Goal: Use online tool/utility: Use online tool/utility

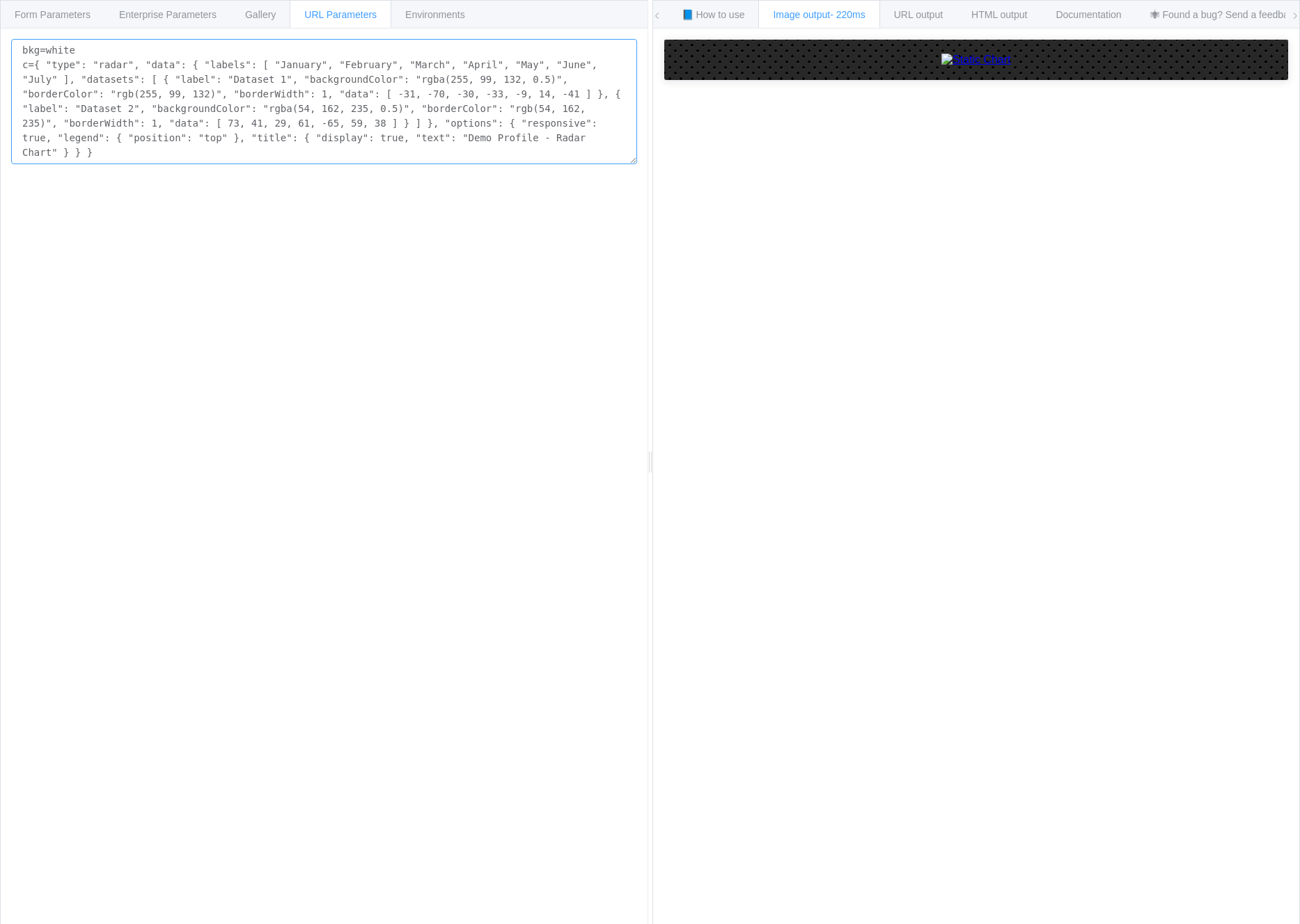
click at [121, 144] on textarea "bkg=white c={ "type": "radar", "data": { "labels": [ "January", "February", "Ma…" at bounding box center [323, 102] width 626 height 125
paste textarea "“AI Maturit"
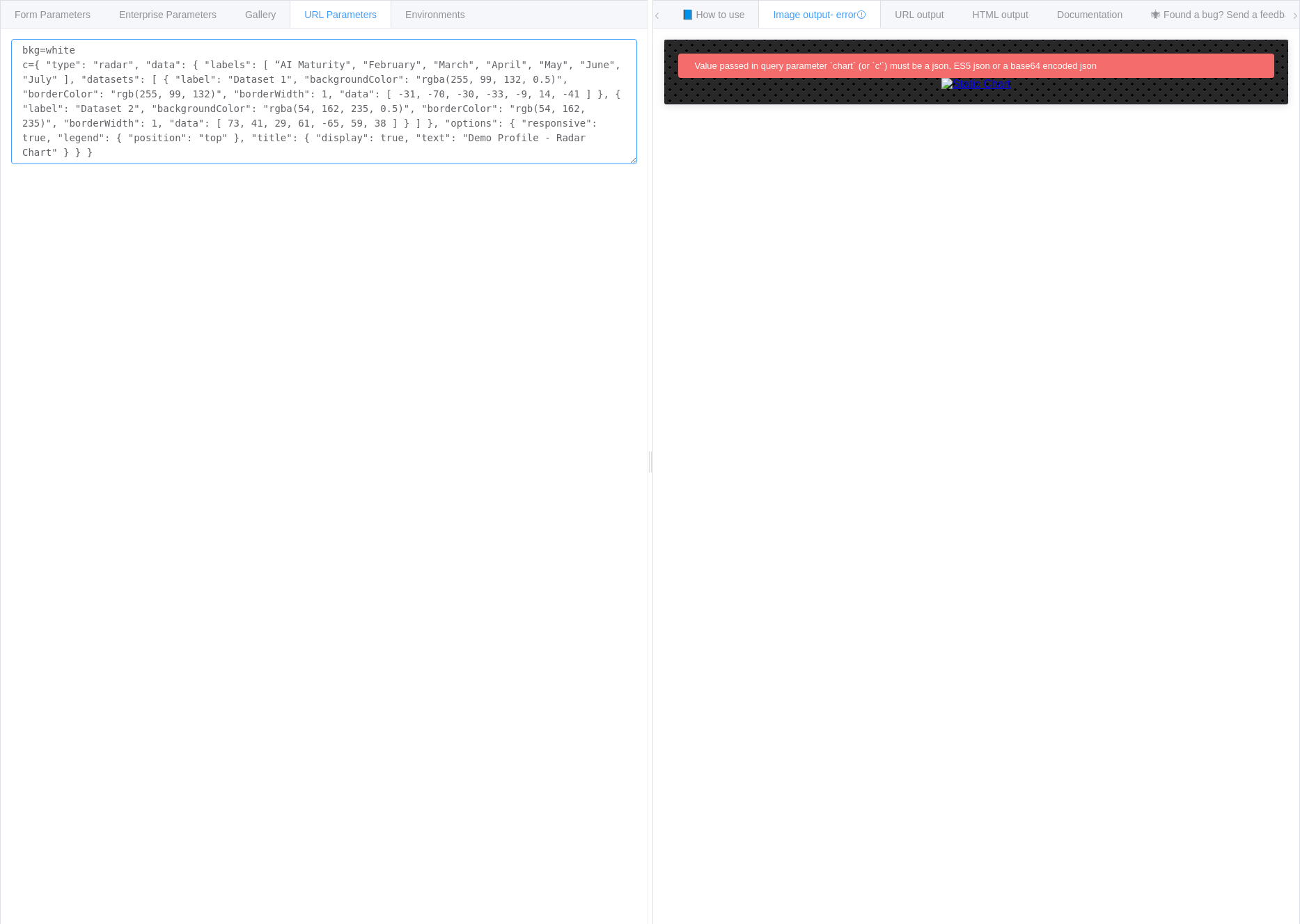
click at [122, 135] on textarea "bkg=white c={ "type": "radar", "data": { "labels": [ “AI Maturity", "February",…" at bounding box center [323, 102] width 626 height 125
paste textarea
click at [326, 136] on textarea "bkg=white c={ "type": "radar", "data": { "labels": [ “AI Maturity", "February",…" at bounding box center [323, 102] width 626 height 125
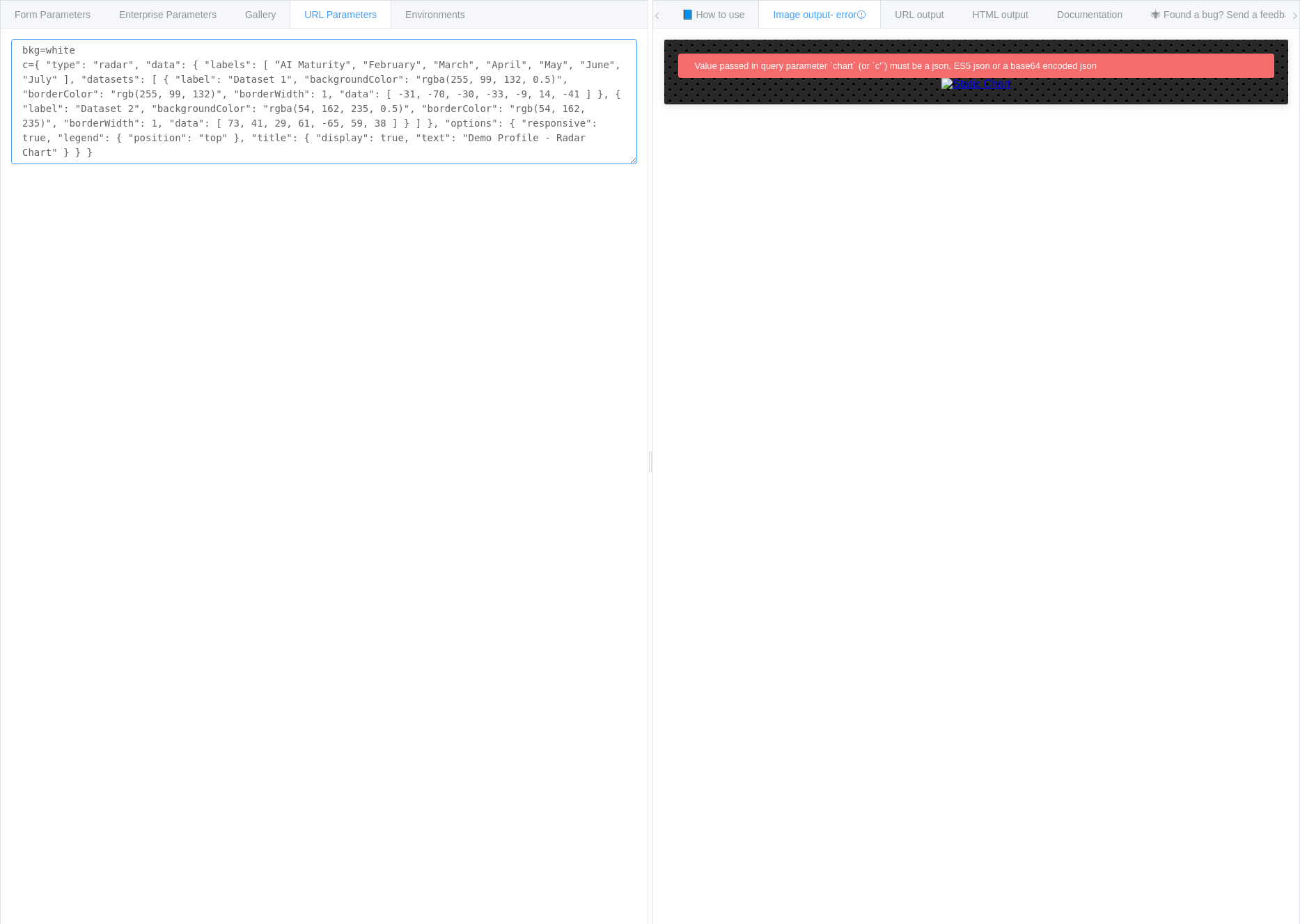
click at [326, 136] on textarea "bkg=white c={ "type": "radar", "data": { "labels": [ “AI Maturity", "February",…" at bounding box center [323, 102] width 626 height 125
paste textarea ""Januar"
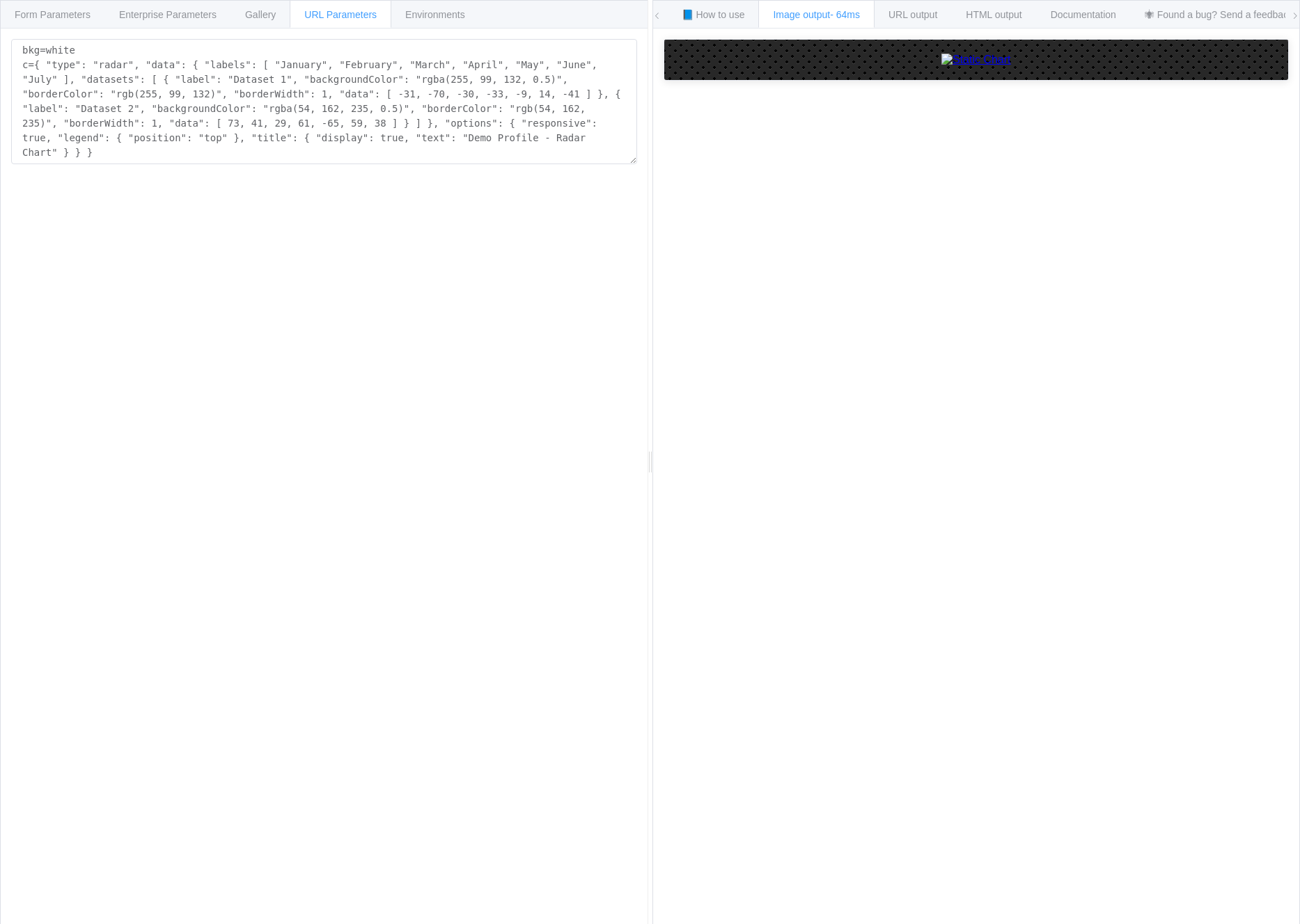
click at [941, 66] on img at bounding box center [976, 60] width 70 height 13
click at [226, 114] on textarea "bkg=white c={ "type": "radar", "data": { "labels": [ "January", "February", "Ma…" at bounding box center [323, 102] width 626 height 125
paste textarea "AI Maturit"
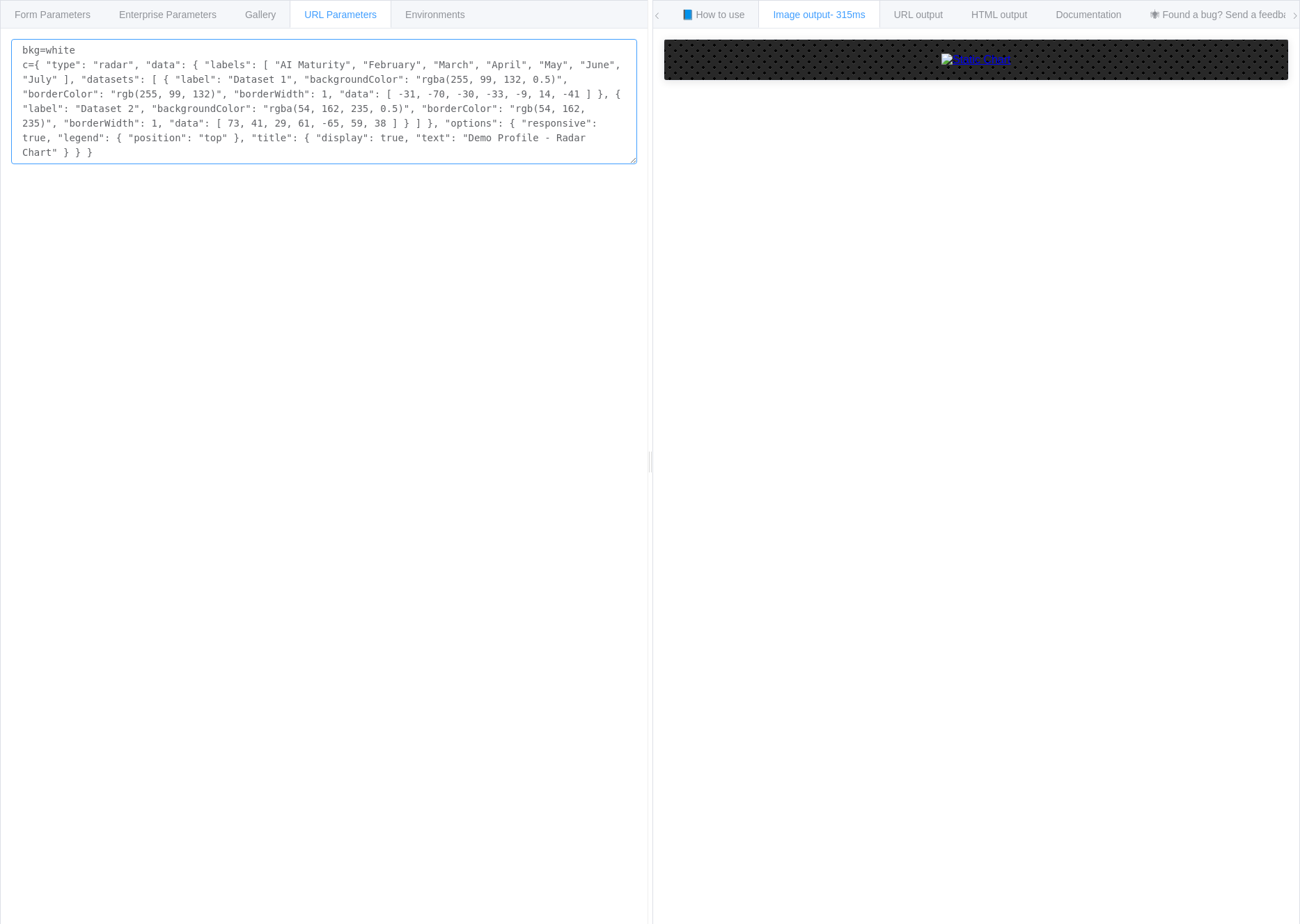
click at [289, 126] on textarea "bkg=white c={ "type": "radar", "data": { "labels": [ "AI Maturity", "February",…" at bounding box center [323, 102] width 626 height 125
paste textarea "“Mindset"
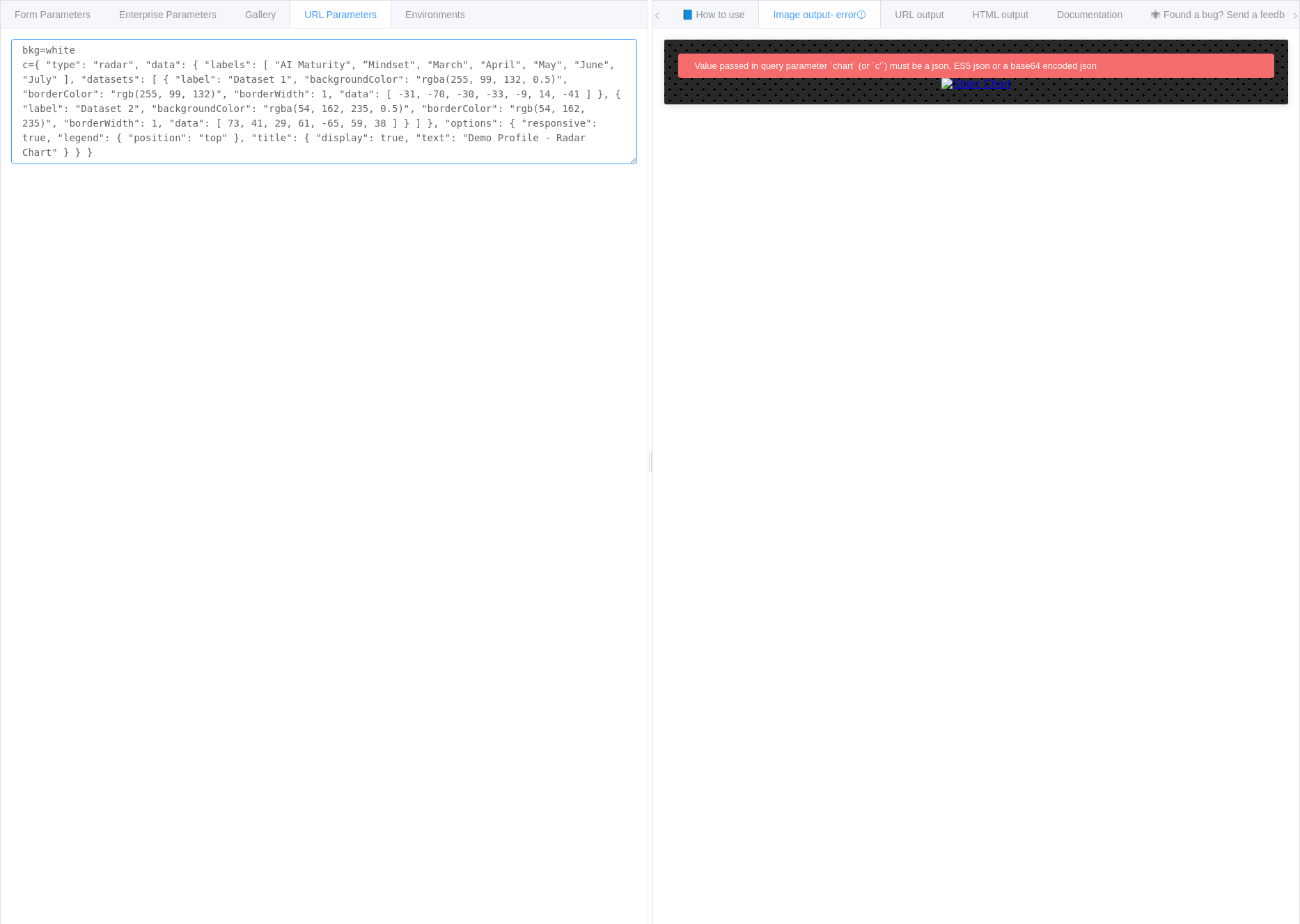
click at [306, 152] on textarea "bkg=white c={ "type": "radar", "data": { "labels": [ "AI Maturity", “Mindset", …" at bounding box center [323, 102] width 626 height 125
click at [243, 122] on textarea "bkg=white c={ "type": "radar", "data": { "labels": [ "AI Maturity", “Mindset", …" at bounding box center [323, 102] width 626 height 125
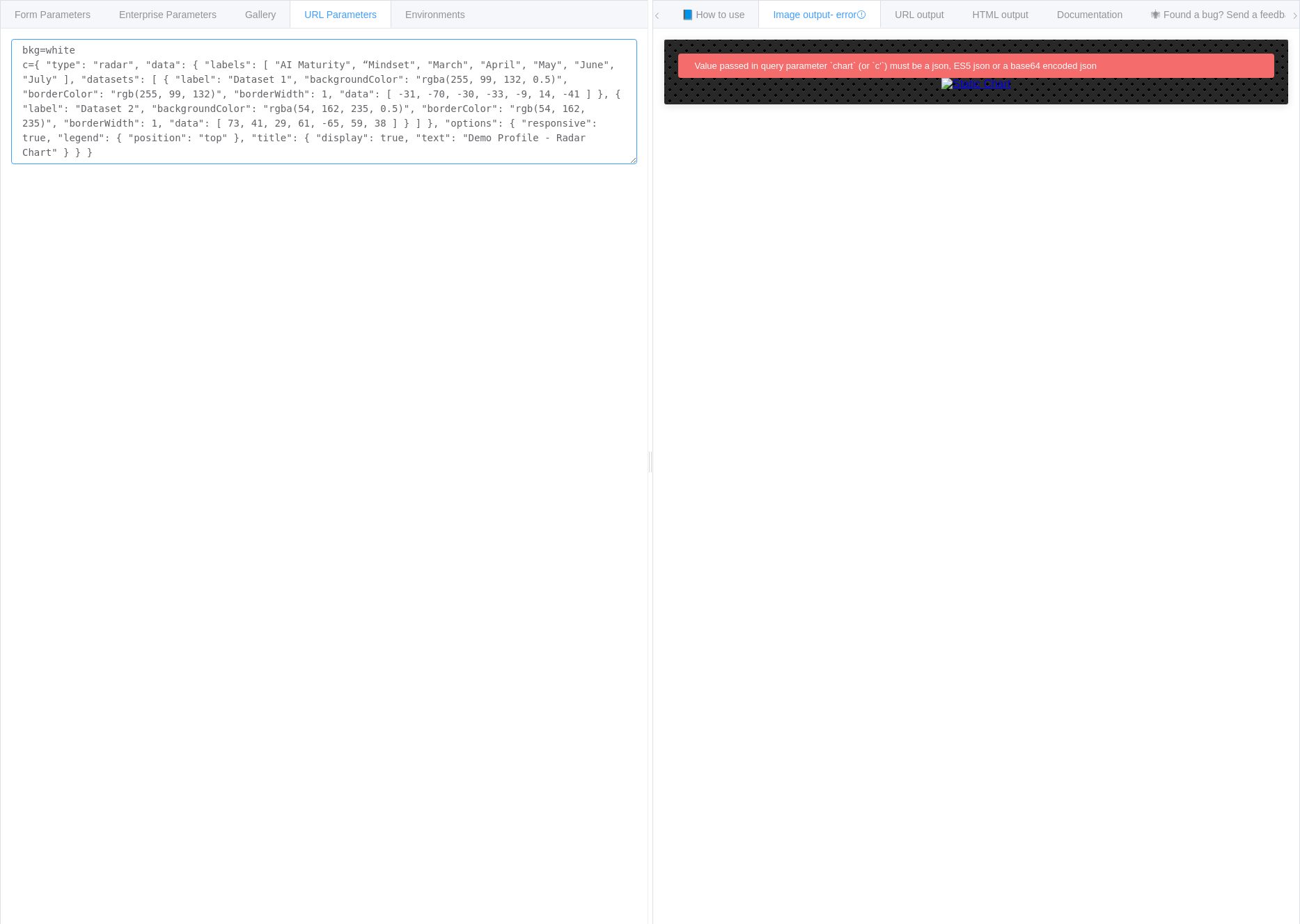
click at [346, 108] on textarea "bkg=white c={ "type": "radar", "data": { "labels": [ "AI Maturity", “Mindset", …" at bounding box center [323, 102] width 626 height 125
paste textarea ""February"
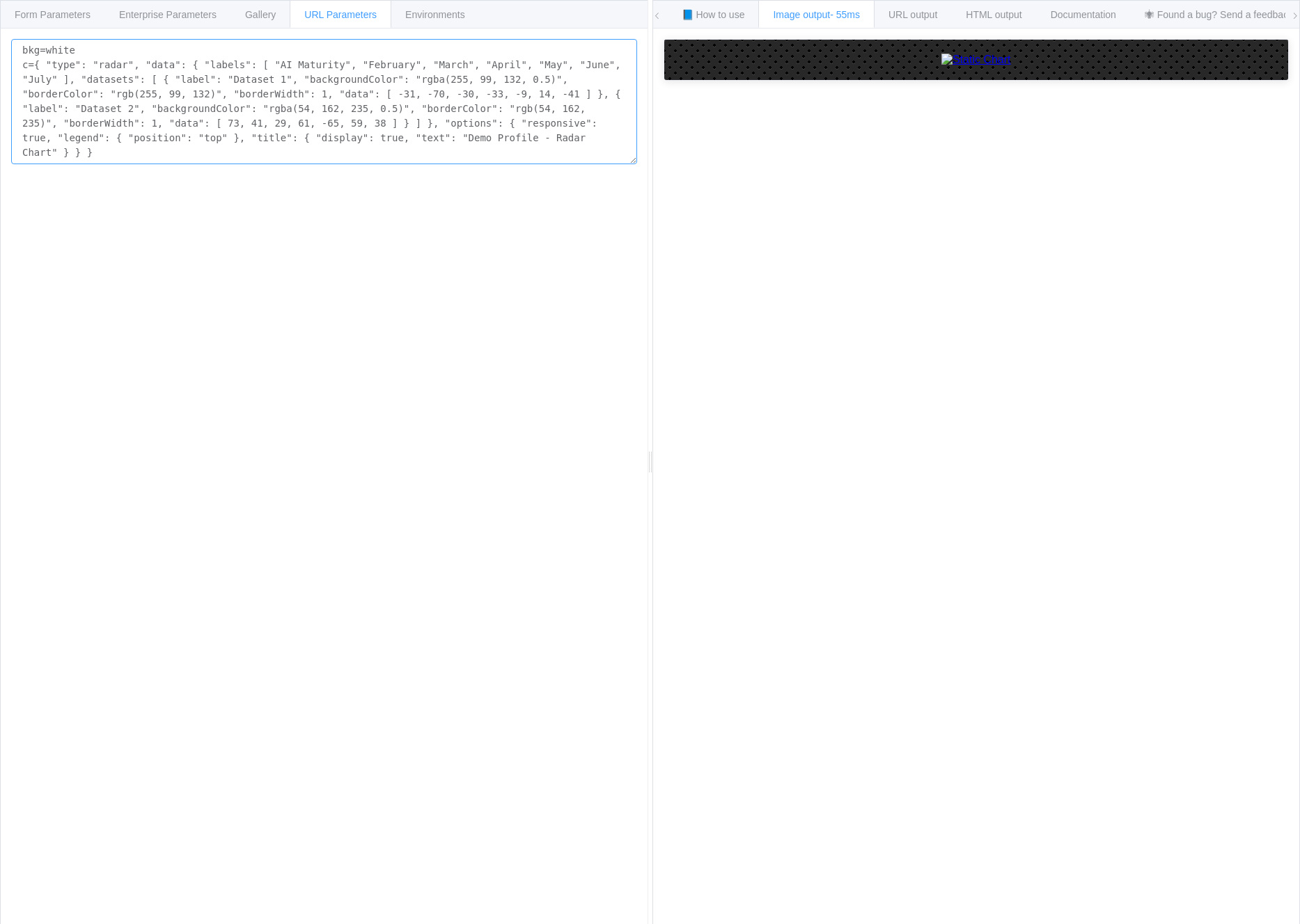
click at [157, 89] on textarea "bkg=white c={ "type": "radar", "data": { "labels": [ "AI Maturity", "February",…" at bounding box center [323, 102] width 626 height 125
paste textarea "“Personal"
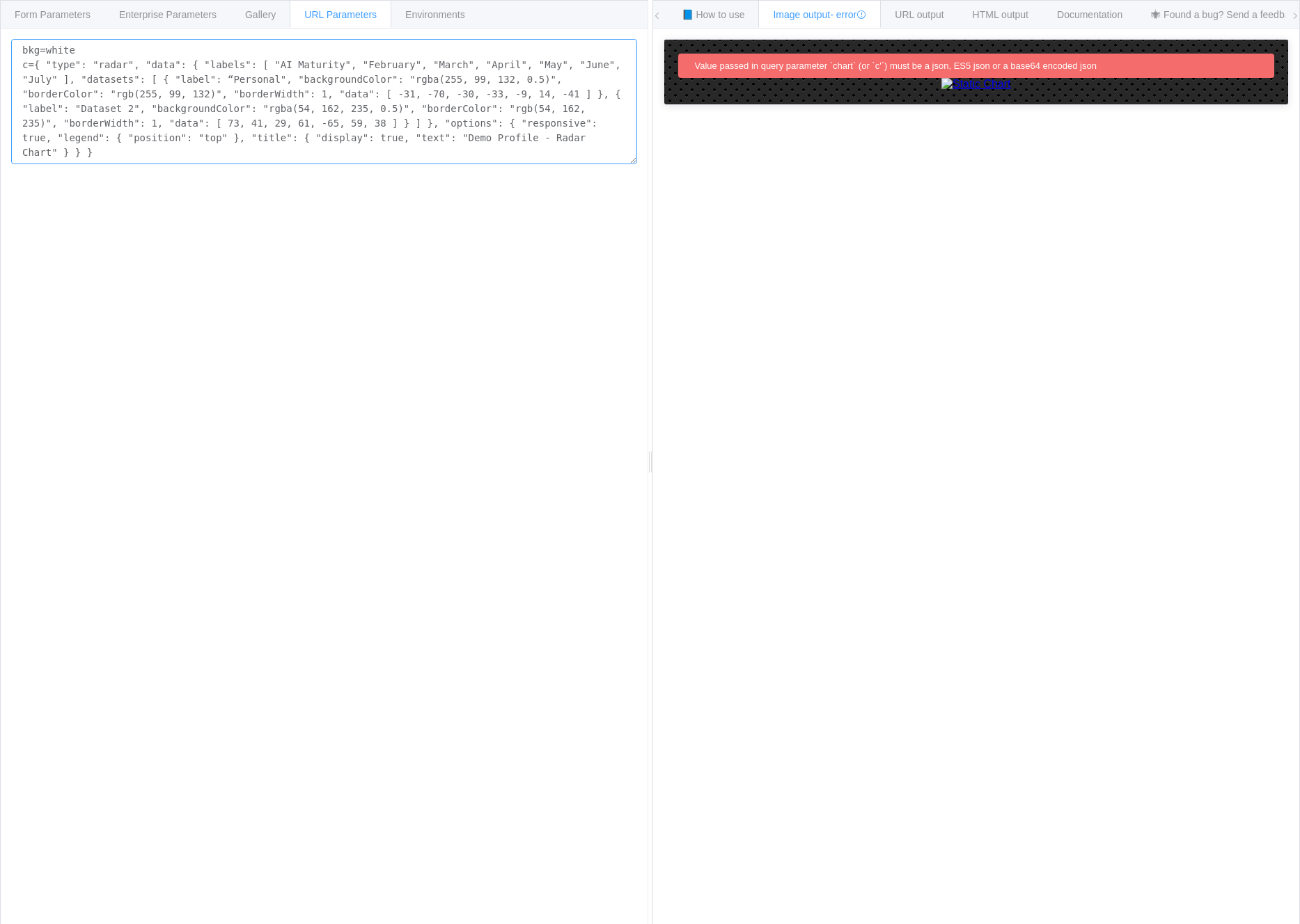
click at [289, 126] on textarea "bkg=white c={ "type": "radar", "data": { "labels": [ "AI Maturity", "February",…" at bounding box center [323, 102] width 626 height 125
paste textarea ""Dataset 1"
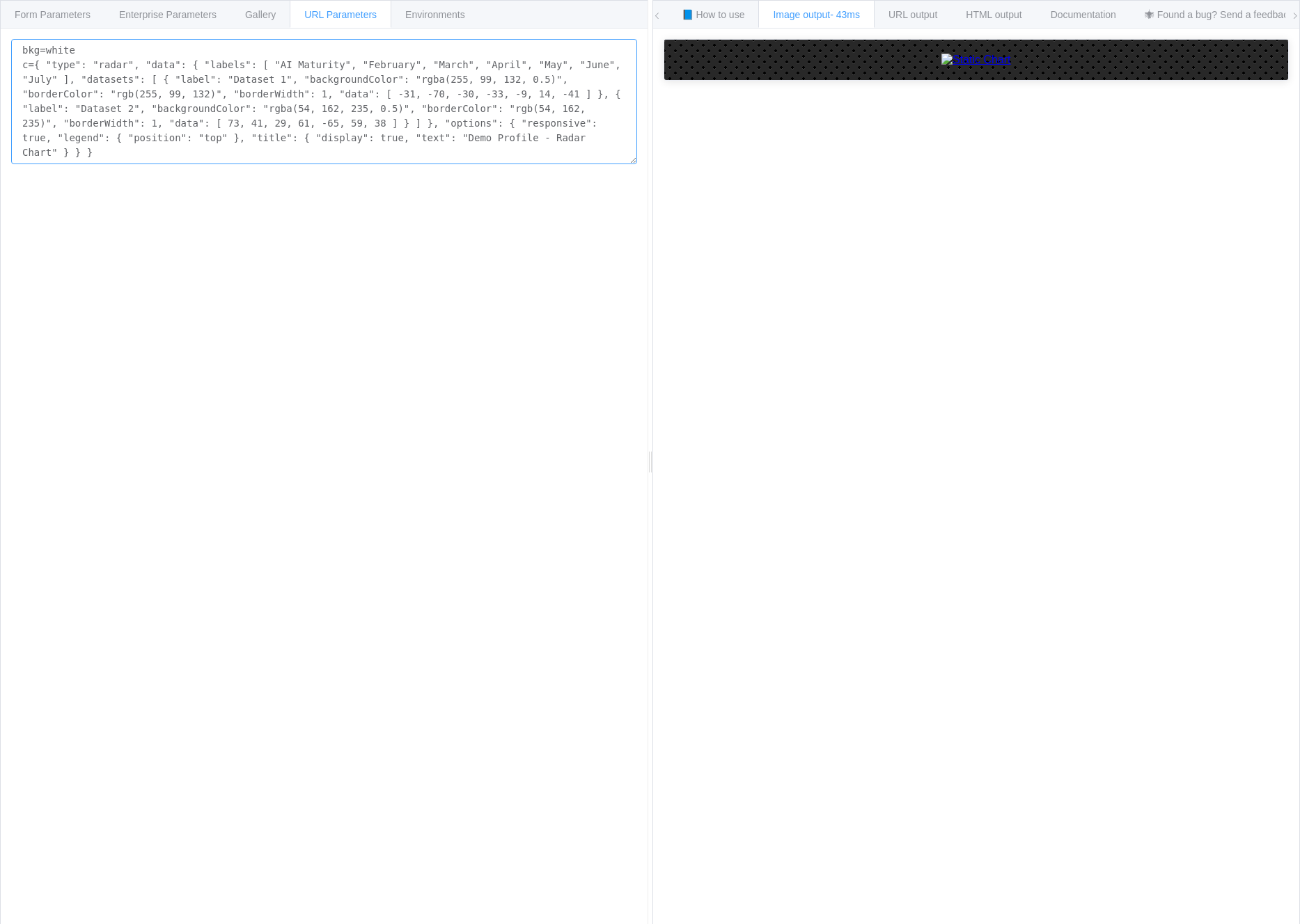
click at [333, 115] on textarea "bkg=white c={ "type": "radar", "data": { "labels": [ "AI Maturity", "February",…" at bounding box center [323, 102] width 626 height 125
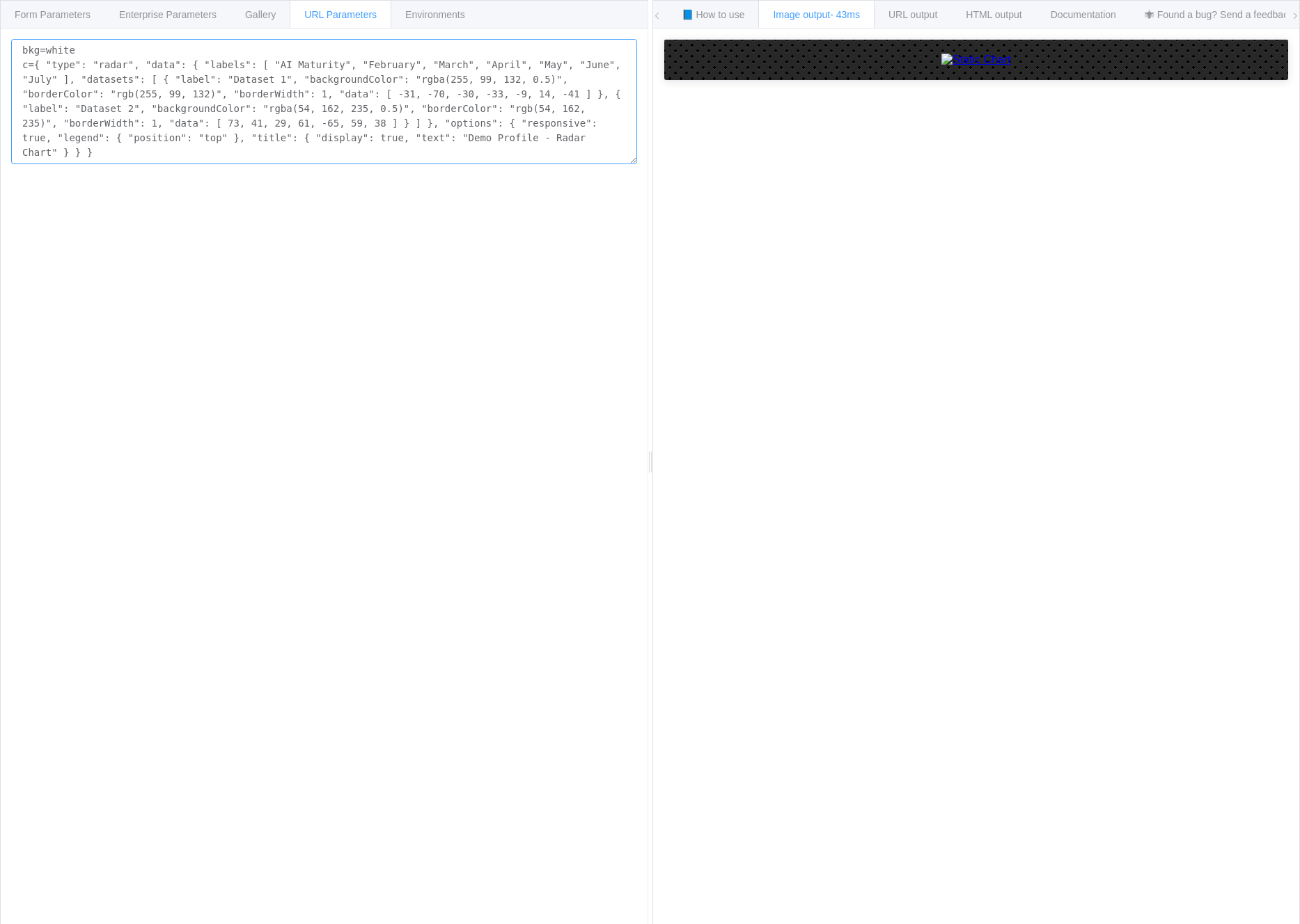
click at [333, 115] on textarea "bkg=white c={ "type": "radar", "data": { "labels": [ "AI Maturity", "February",…" at bounding box center [323, 102] width 626 height 125
paste textarea "Personal"
click at [342, 84] on textarea "bkg=white c={ "type": "radar", "data": { "labels": [ "AI Maturity", "February",…" at bounding box center [323, 102] width 626 height 125
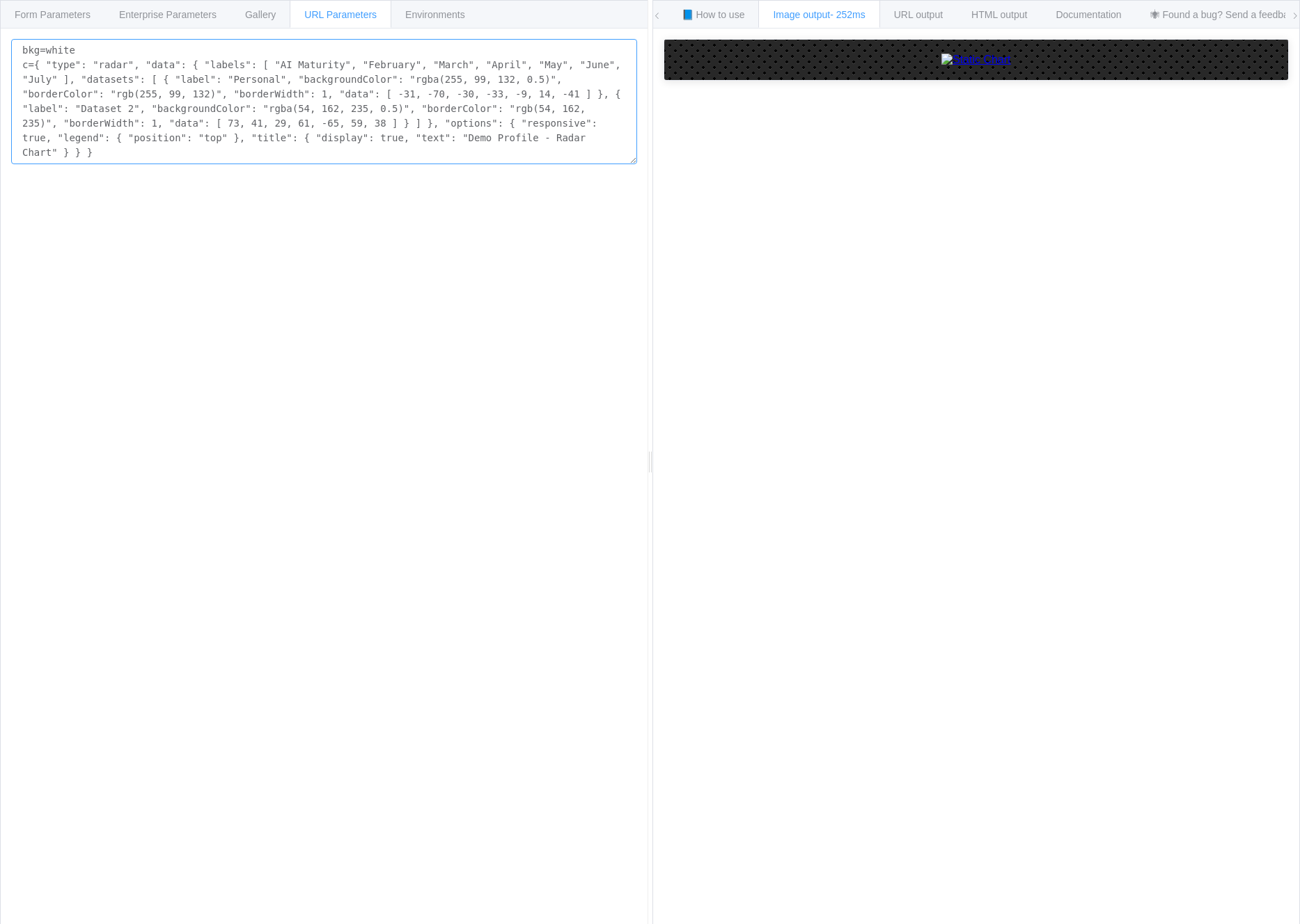
paste textarea "“Organisation"
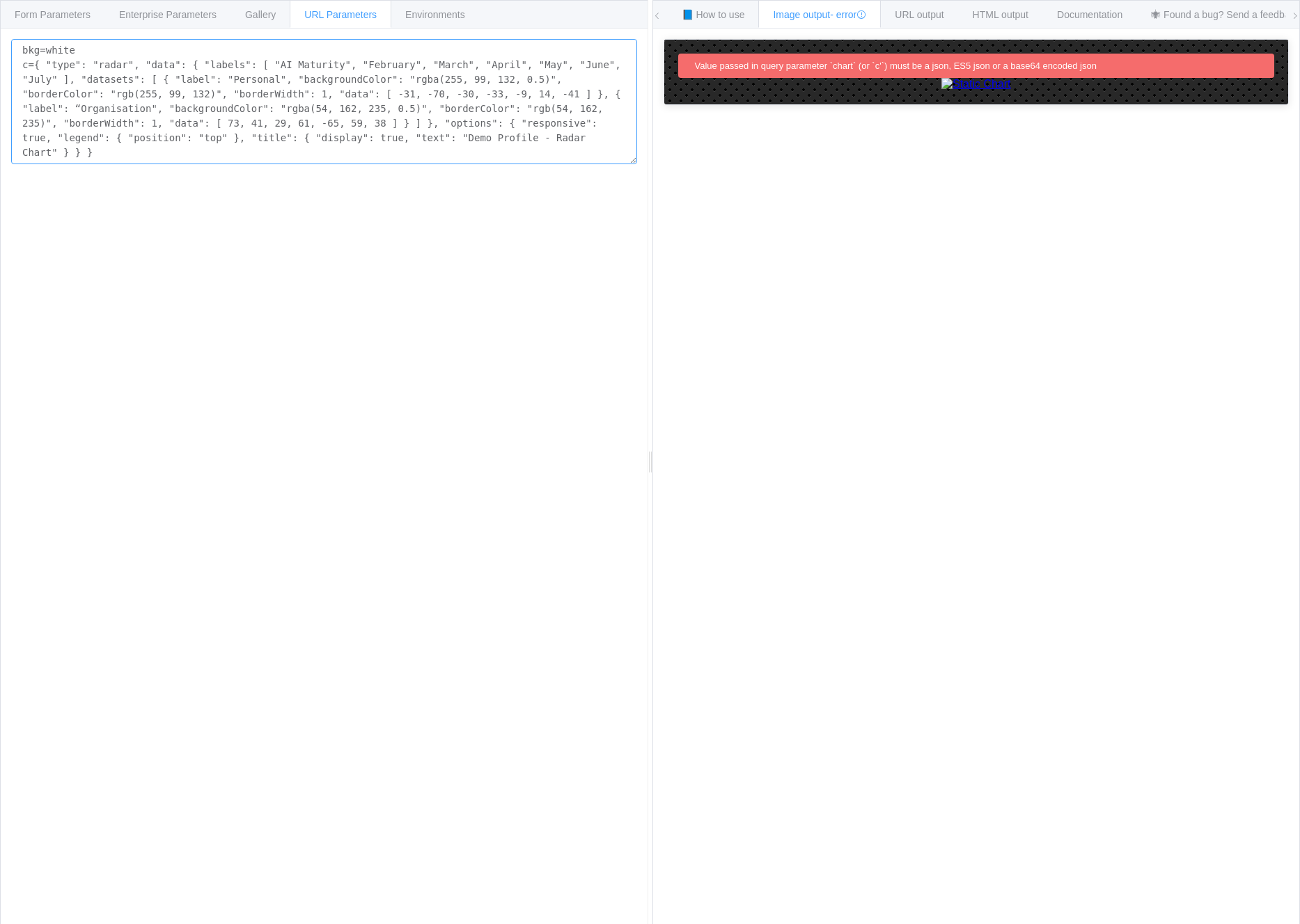
click at [464, 112] on textarea "bkg=white c={ "type": "radar", "data": { "labels": [ "AI Maturity", "February",…" at bounding box center [323, 102] width 626 height 125
paste textarea
click at [269, 118] on textarea "bkg=white c={ "type": "radar", "data": { "labels": [ "AI Maturity", "February",…" at bounding box center [323, 102] width 626 height 125
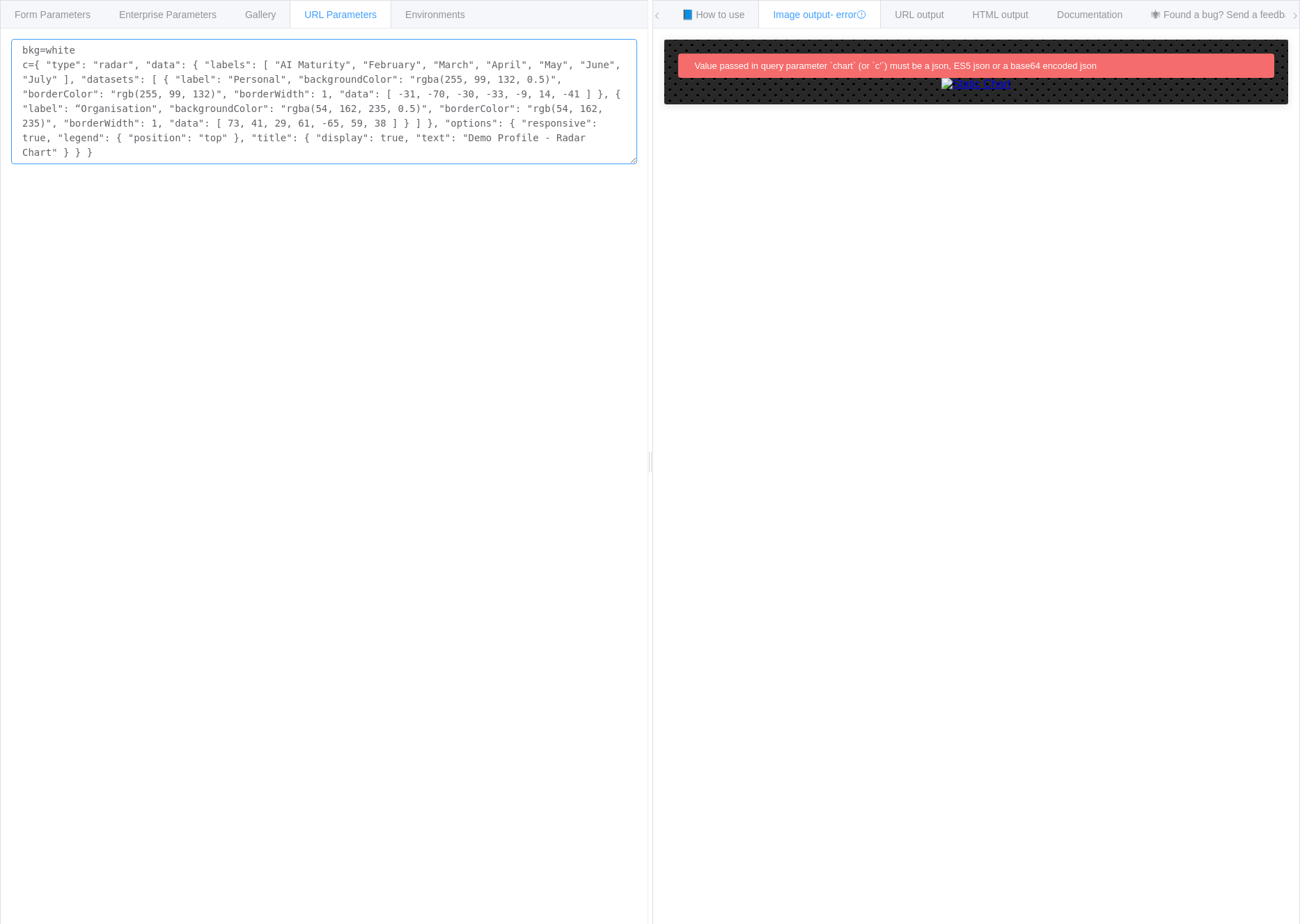
click at [269, 118] on textarea "bkg=white c={ "type": "radar", "data": { "labels": [ "AI Maturity", "February",…" at bounding box center [323, 102] width 626 height 125
paste textarea ""Dataset 2"
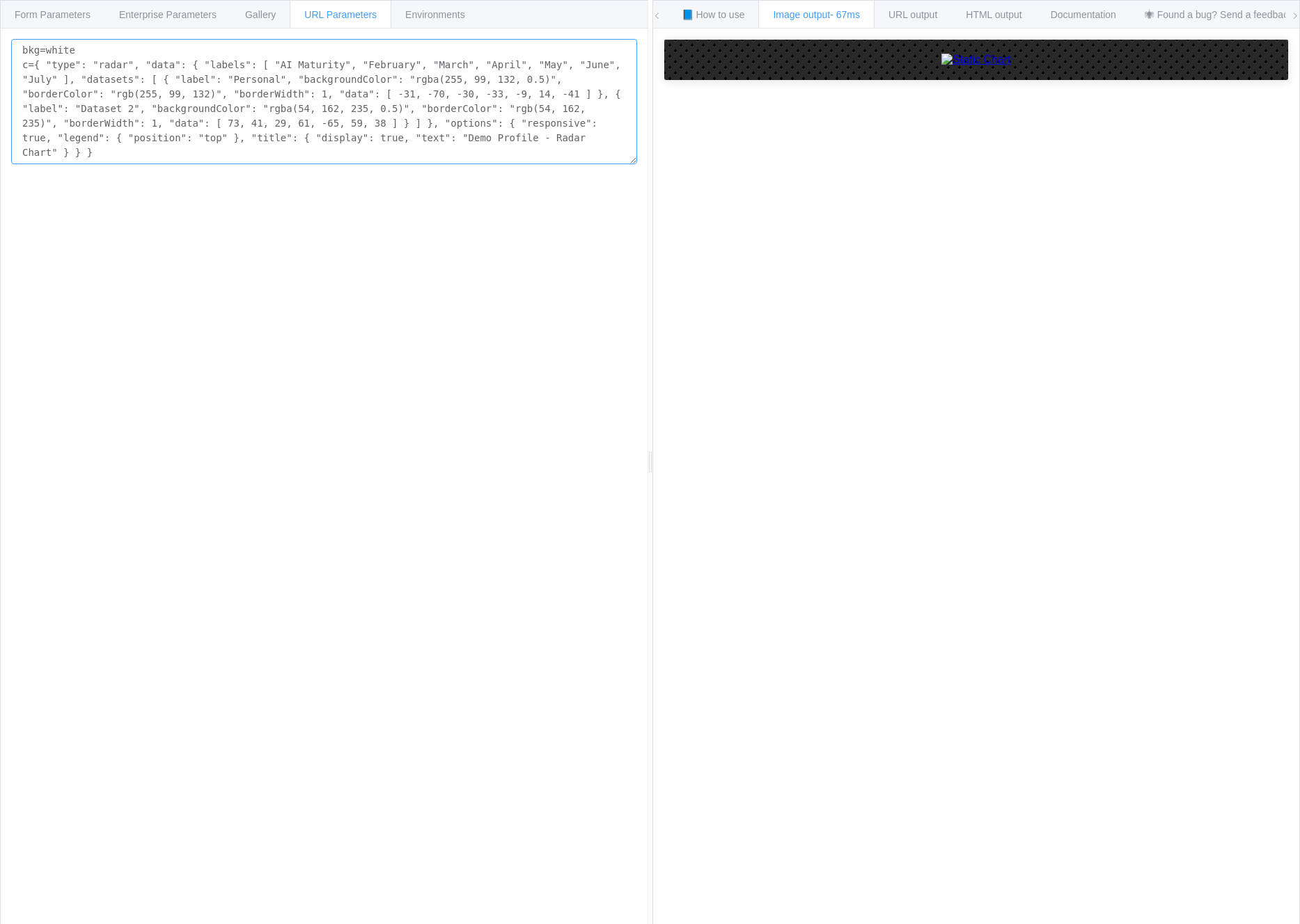
click at [469, 108] on textarea "bkg=white c={ "type": "radar", "data": { "labels": [ "AI Maturity", "February",…" at bounding box center [323, 102] width 626 height 125
paste textarea "Organisation"
click at [257, 126] on textarea "bkg=white c={ "type": "radar", "data": { "labels": [ "AI Maturity", "February",…" at bounding box center [323, 102] width 626 height 125
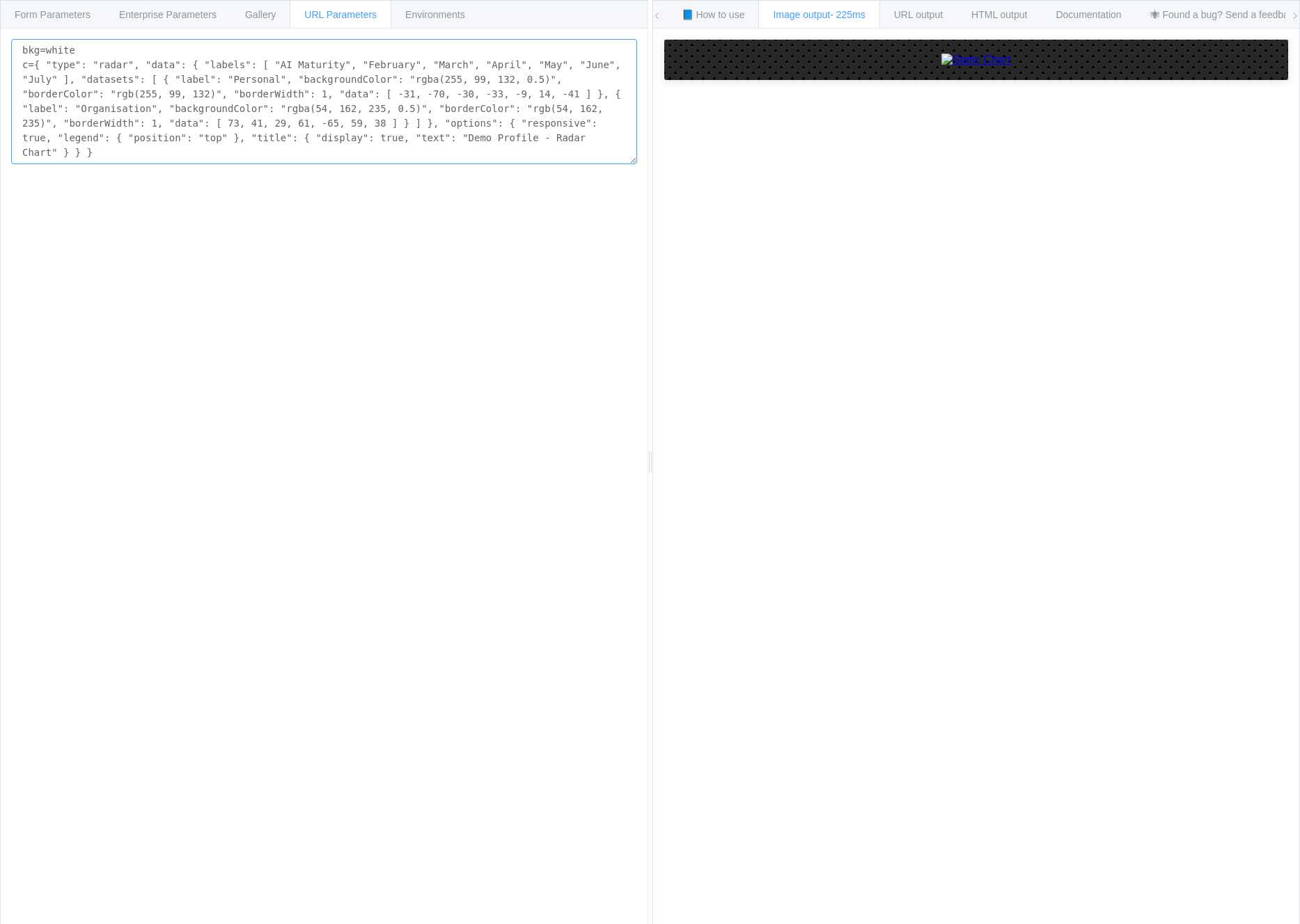
click at [257, 126] on textarea "bkg=white c={ "type": "radar", "data": { "labels": [ "AI Maturity", "February",…" at bounding box center [323, 102] width 626 height 125
paste textarea "Mindset"
click at [333, 124] on textarea "bkg=white c={ "type": "radar", "data": { "labels": [ "AI Maturity", "Mindset", …" at bounding box center [323, 102] width 626 height 125
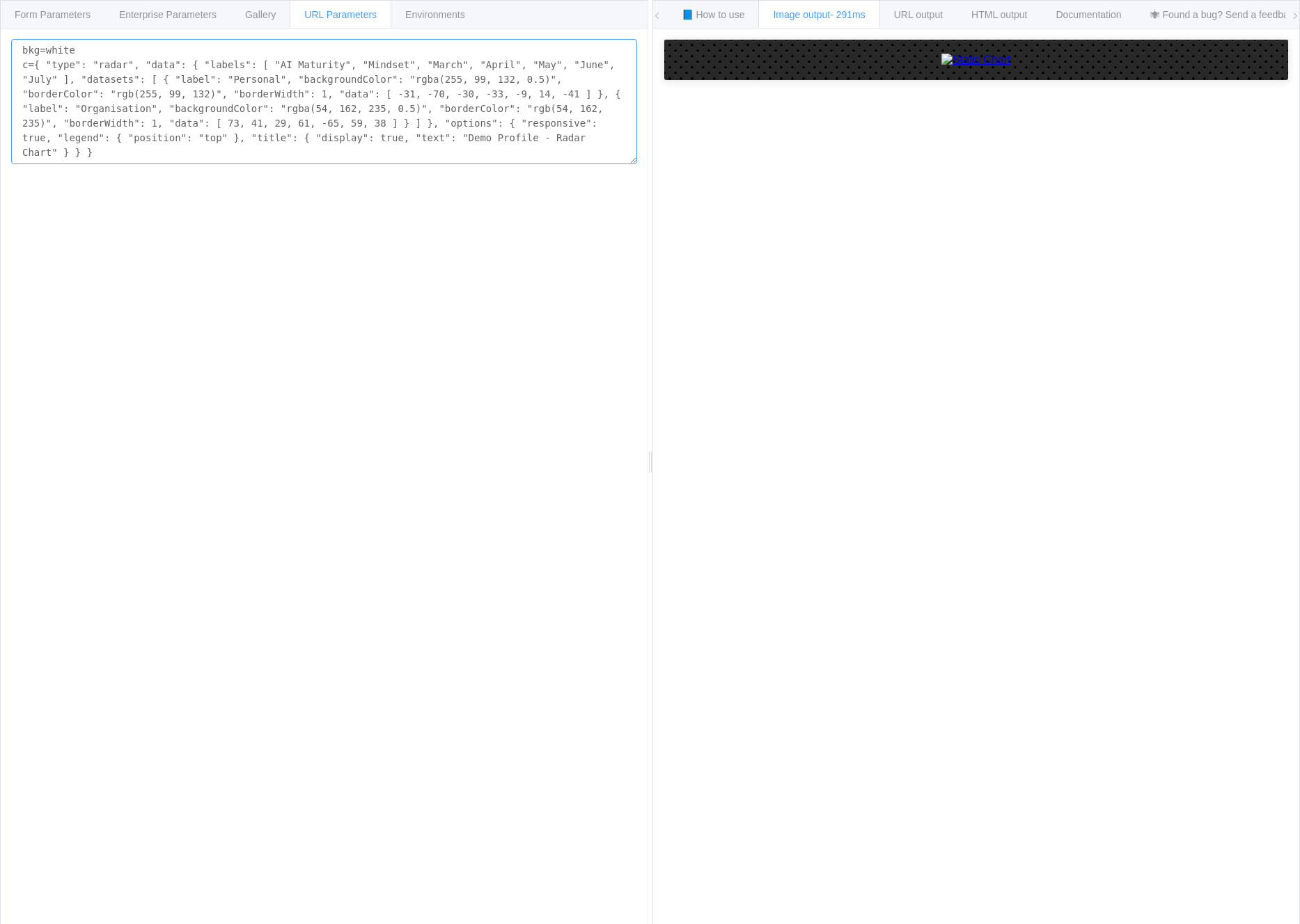
click at [333, 124] on textarea "bkg=white c={ "type": "radar", "data": { "labels": [ "AI Maturity", "Mindset", …" at bounding box center [323, 102] width 626 height 125
paste textarea "“Identity"
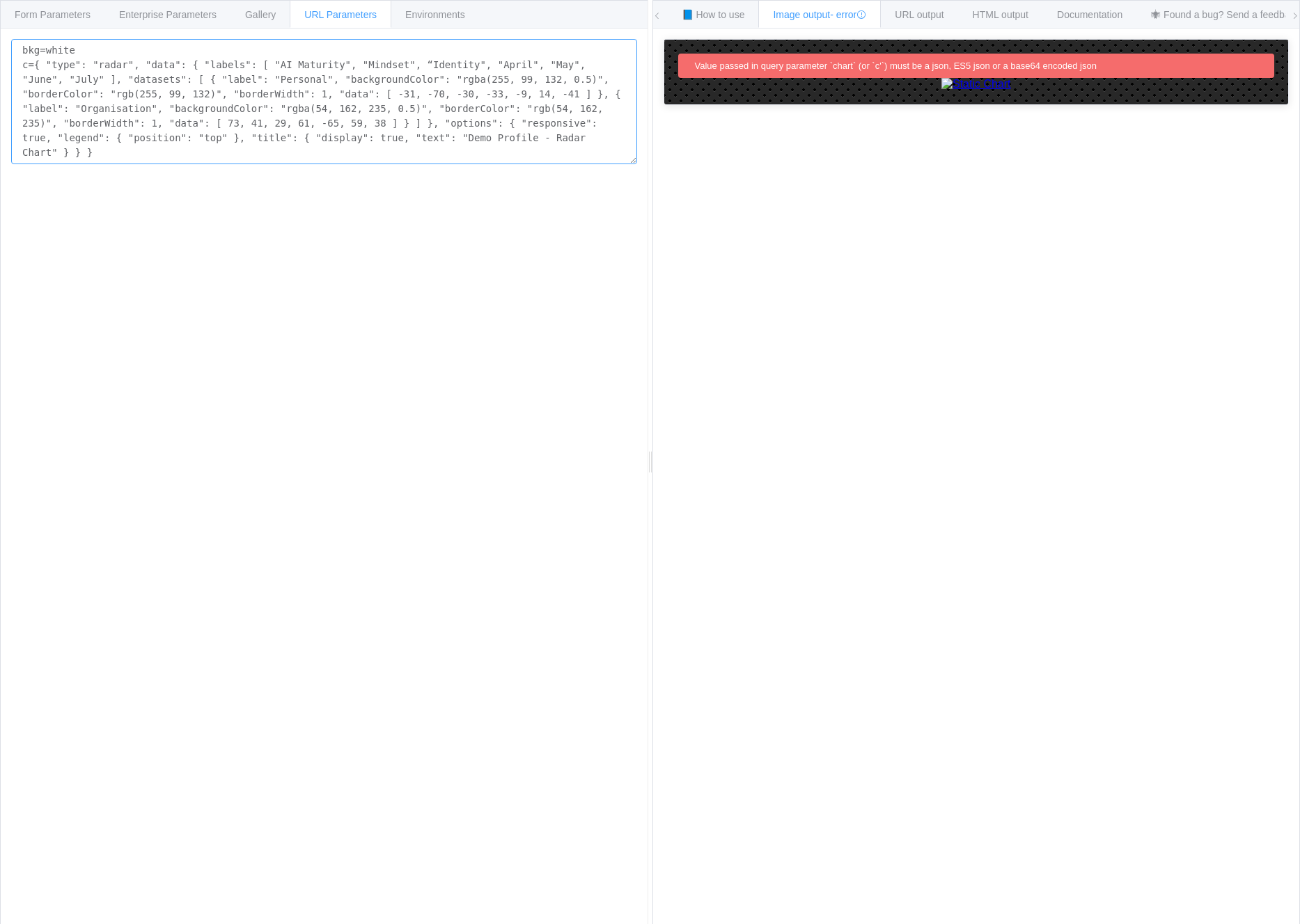
click at [385, 105] on textarea "bkg=white c={ "type": "radar", "data": { "labels": [ "AI Maturity", "Mindset", …" at bounding box center [323, 102] width 626 height 125
paste textarea ""March"
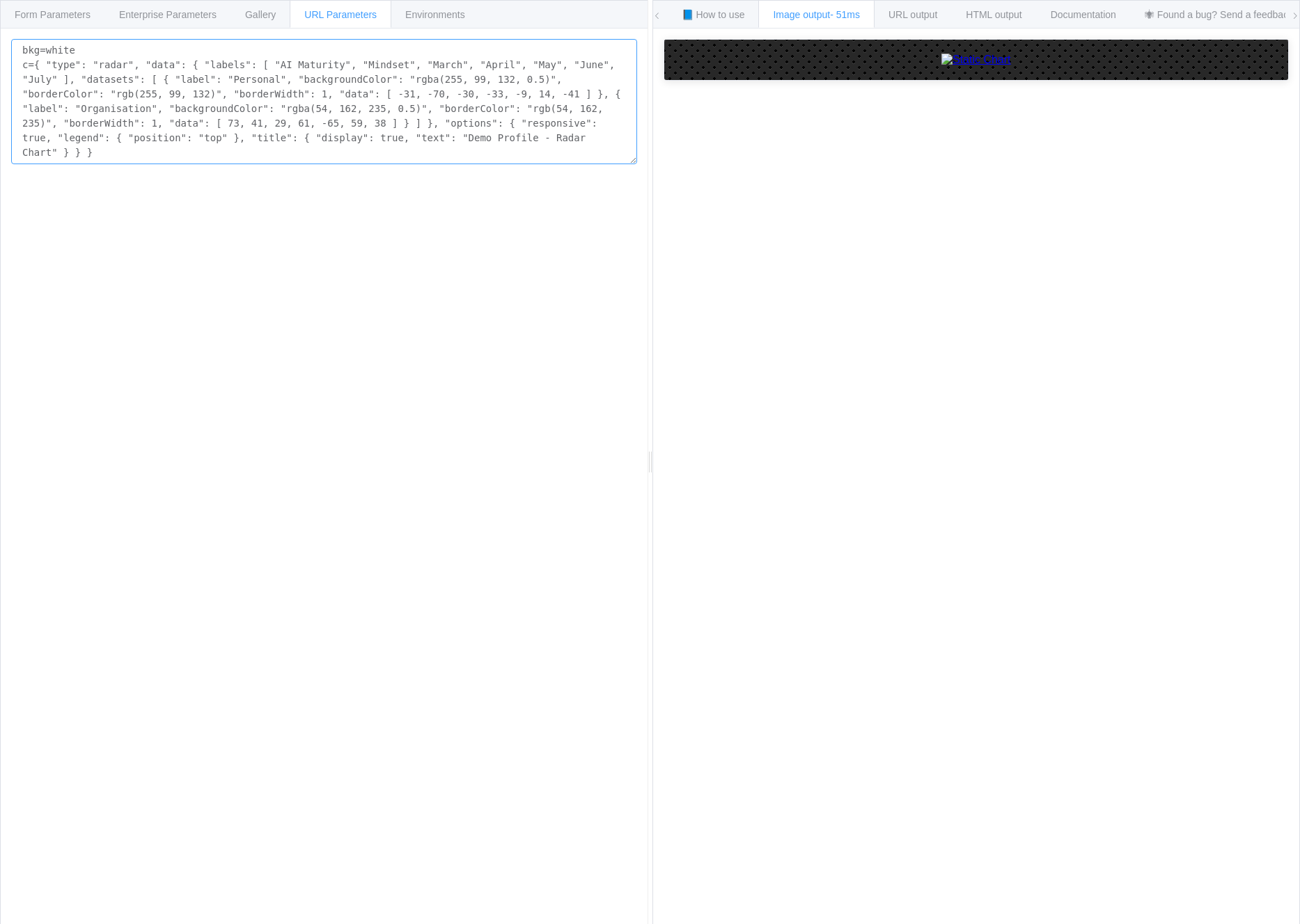
click at [304, 104] on textarea "bkg=white c={ "type": "radar", "data": { "labels": [ "AI Maturity", "Mindset", …" at bounding box center [323, 102] width 626 height 125
paste textarea "Identity"
click at [281, 134] on textarea "bkg=white c={ "type": "radar", "data": { "labels": [ "AI Maturity", "Mindset", …" at bounding box center [323, 102] width 626 height 125
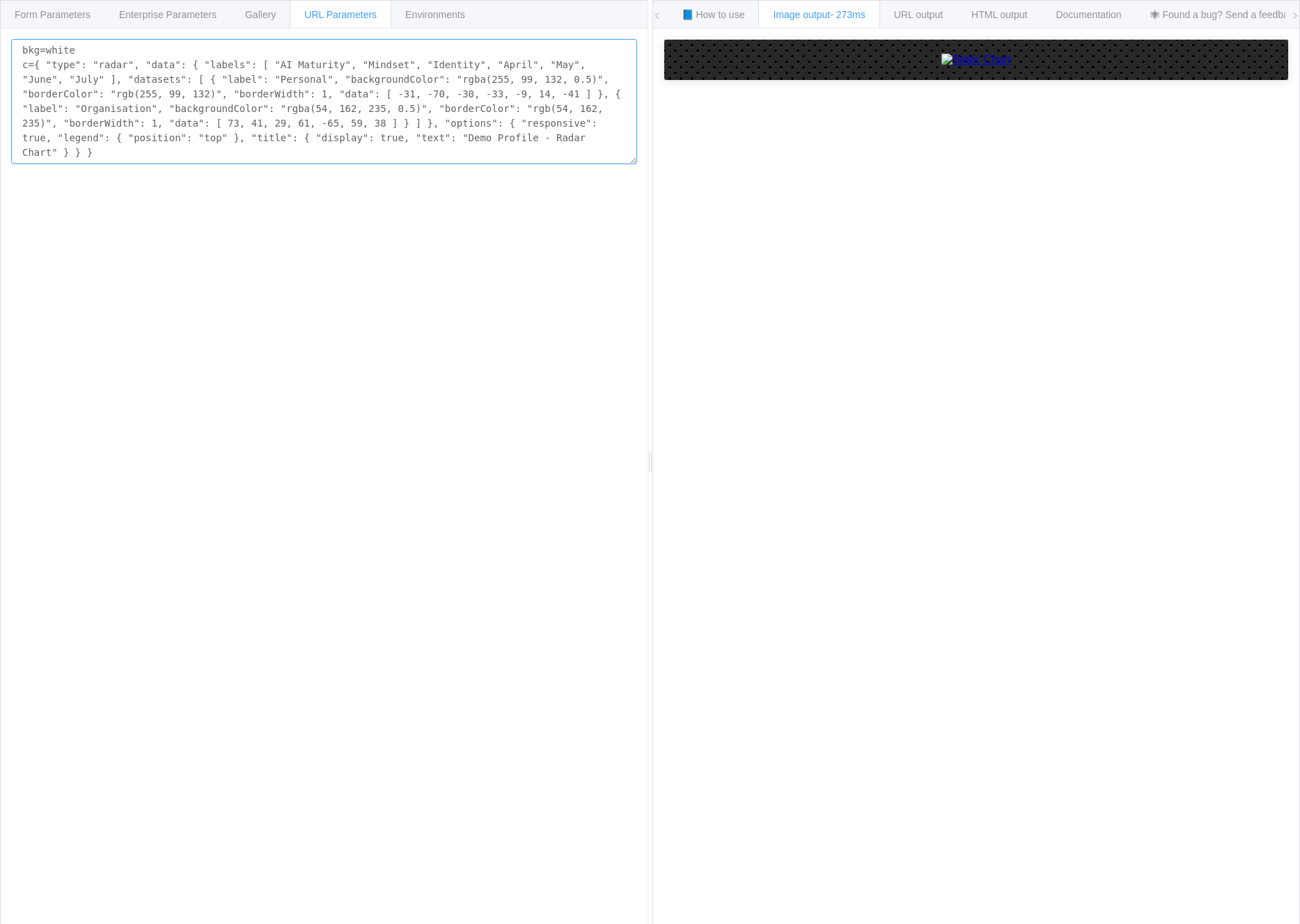
click at [281, 134] on textarea "bkg=white c={ "type": "radar", "data": { "labels": [ "AI Maturity", "Mindset", …" at bounding box center [323, 102] width 626 height 125
paste textarea "], "datasets": [ { "label": "Personal", "backgroundColor": "rgba(255, 99, 132, …"
click at [305, 108] on textarea "bkg=white c={ "type": "radar", "data": { "labels": [ "AI Maturity", "Mindset", …" at bounding box center [323, 102] width 626 height 125
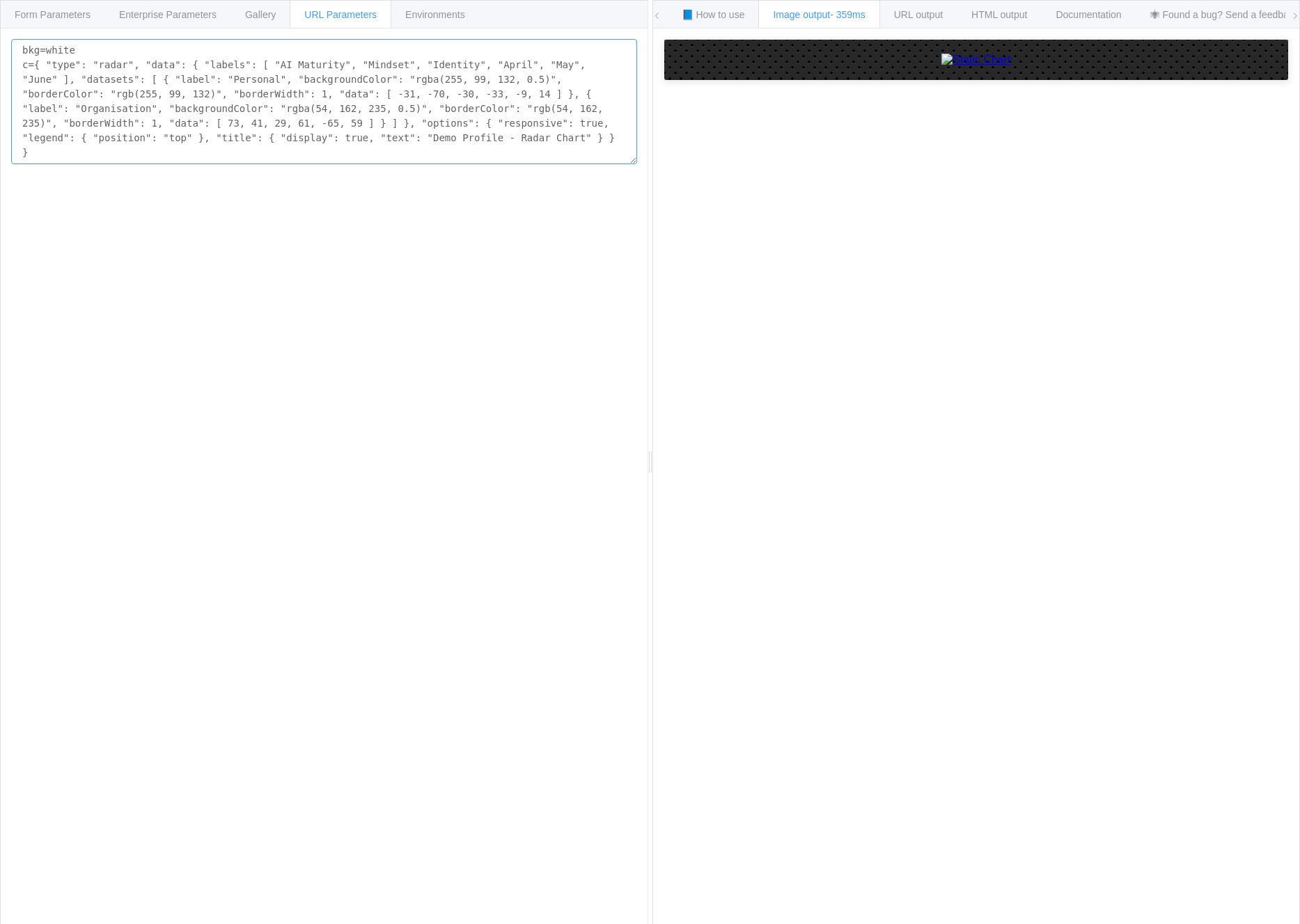
click at [305, 108] on textarea "bkg=white c={ "type": "radar", "data": { "labels": [ "AI Maturity", "Mindset", …" at bounding box center [323, 102] width 626 height 125
paste textarea "], "datasets": [ { "label": "Personal", "backgroundColor": "rgba(255, 99, 132, …"
click at [329, 108] on textarea "bkg=white c={ "type": "radar", "data": { "labels": [ "AI Maturity", "Mindset", …" at bounding box center [323, 94] width 626 height 111
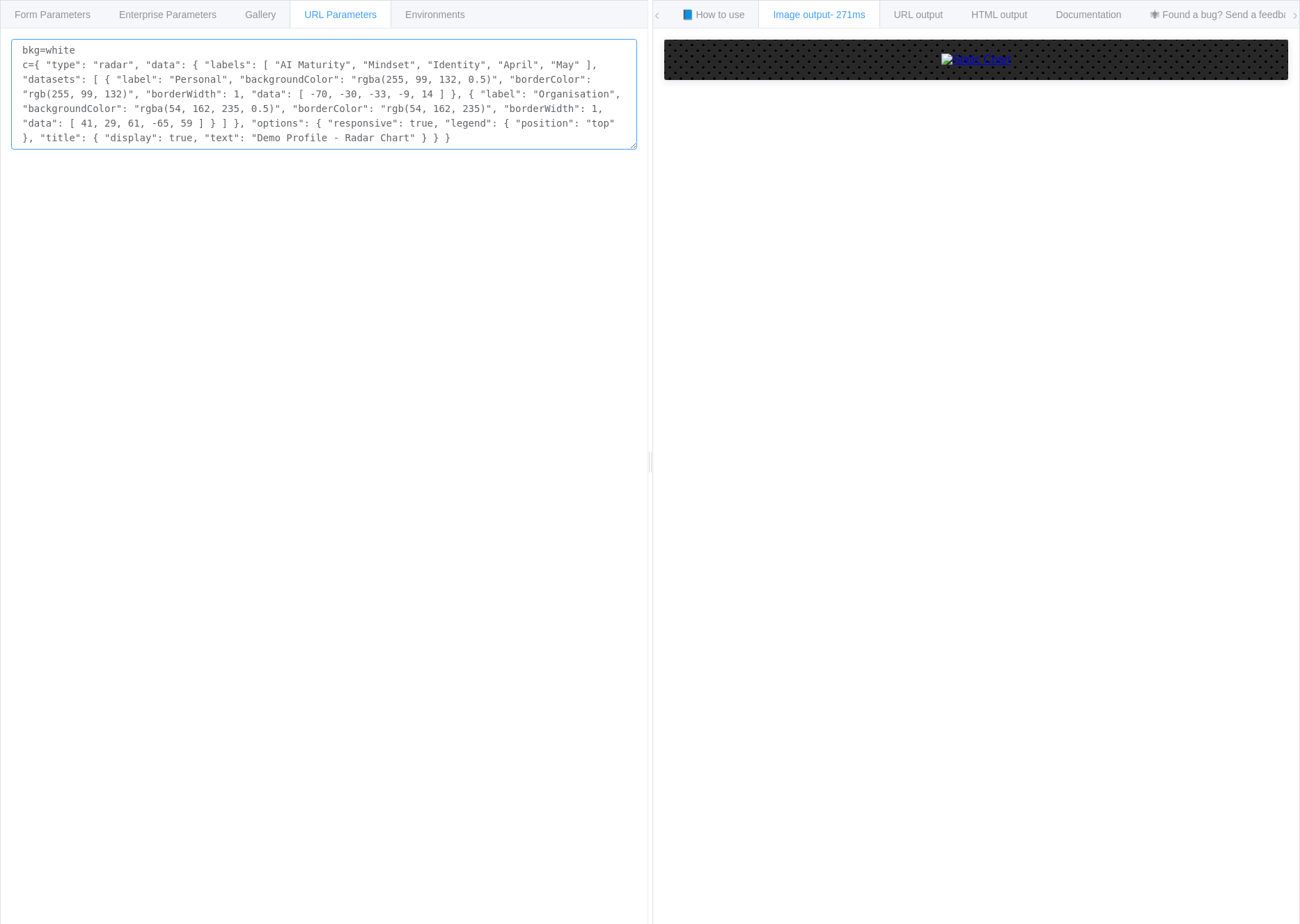
paste textarea "], "datasets": [ { "label": "Personal", "backgroundColor": "rgba(255, 99, 132, …"
click at [201, 71] on textarea "bkg=white c={ "type": "radar", "data": { "labels": [ "AI Maturity", "Mindset", …" at bounding box center [323, 94] width 626 height 111
paste textarea "], "datasets": [ { "label": "Personal", "backgroundColor": "rgba(255, 99, 132, …"
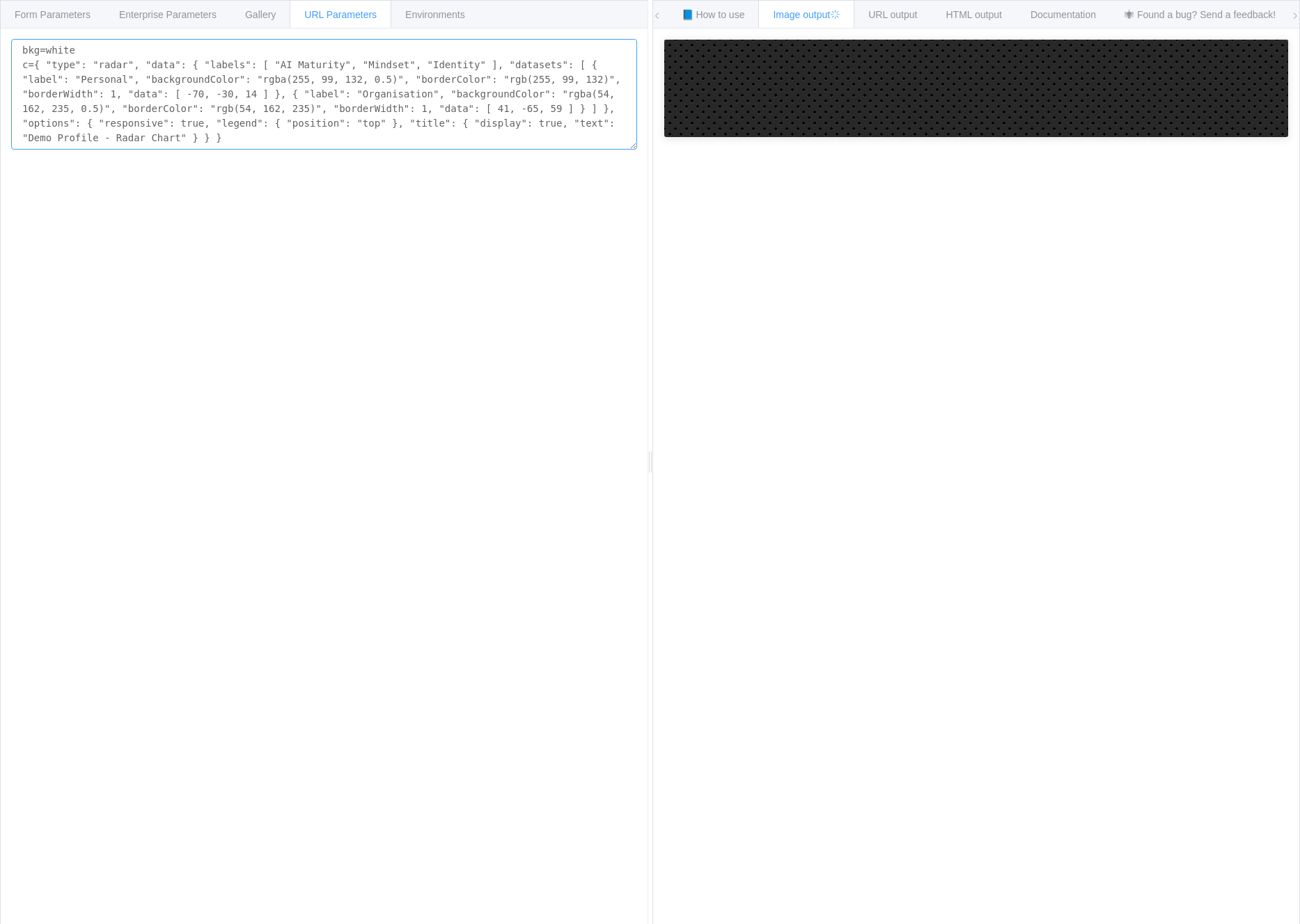
click at [207, 82] on textarea "bkg=white c={ "type": "radar", "data": { "labels": [ "AI Maturity", "Mindset", …" at bounding box center [323, 94] width 626 height 111
click at [328, 60] on textarea "bkg=white c={ "type": "radar", "data": { "labels": [ "AI Maturity", "Mindset", …" at bounding box center [323, 94] width 626 height 111
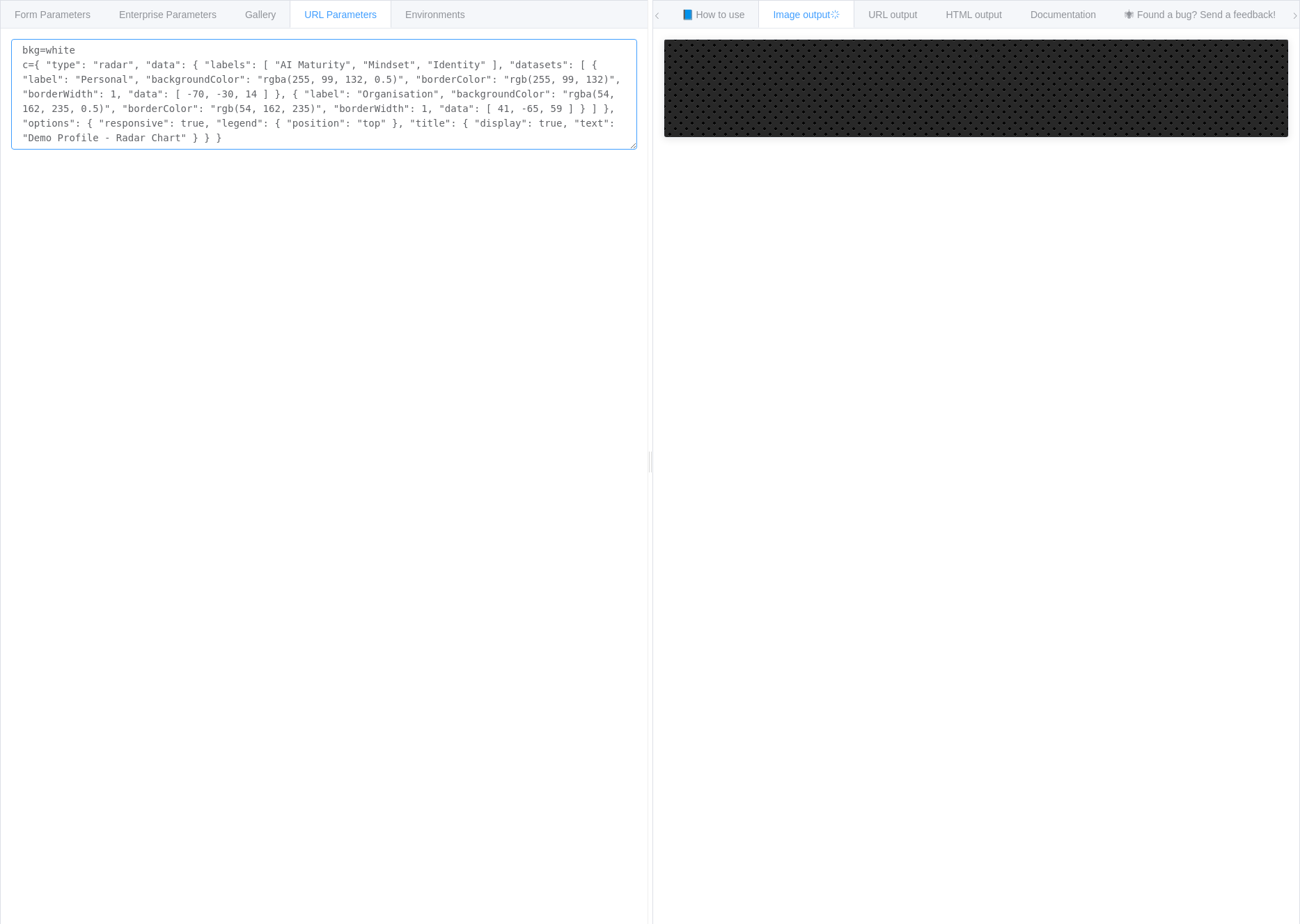
click at [328, 60] on textarea "bkg=white c={ "type": "radar", "data": { "labels": [ "AI Maturity", "Mindset", …" at bounding box center [323, 94] width 626 height 111
paste textarea ", "April" ], "datasets": [ { "label": "Personal", "backgroundColor": "rgba(255,…"
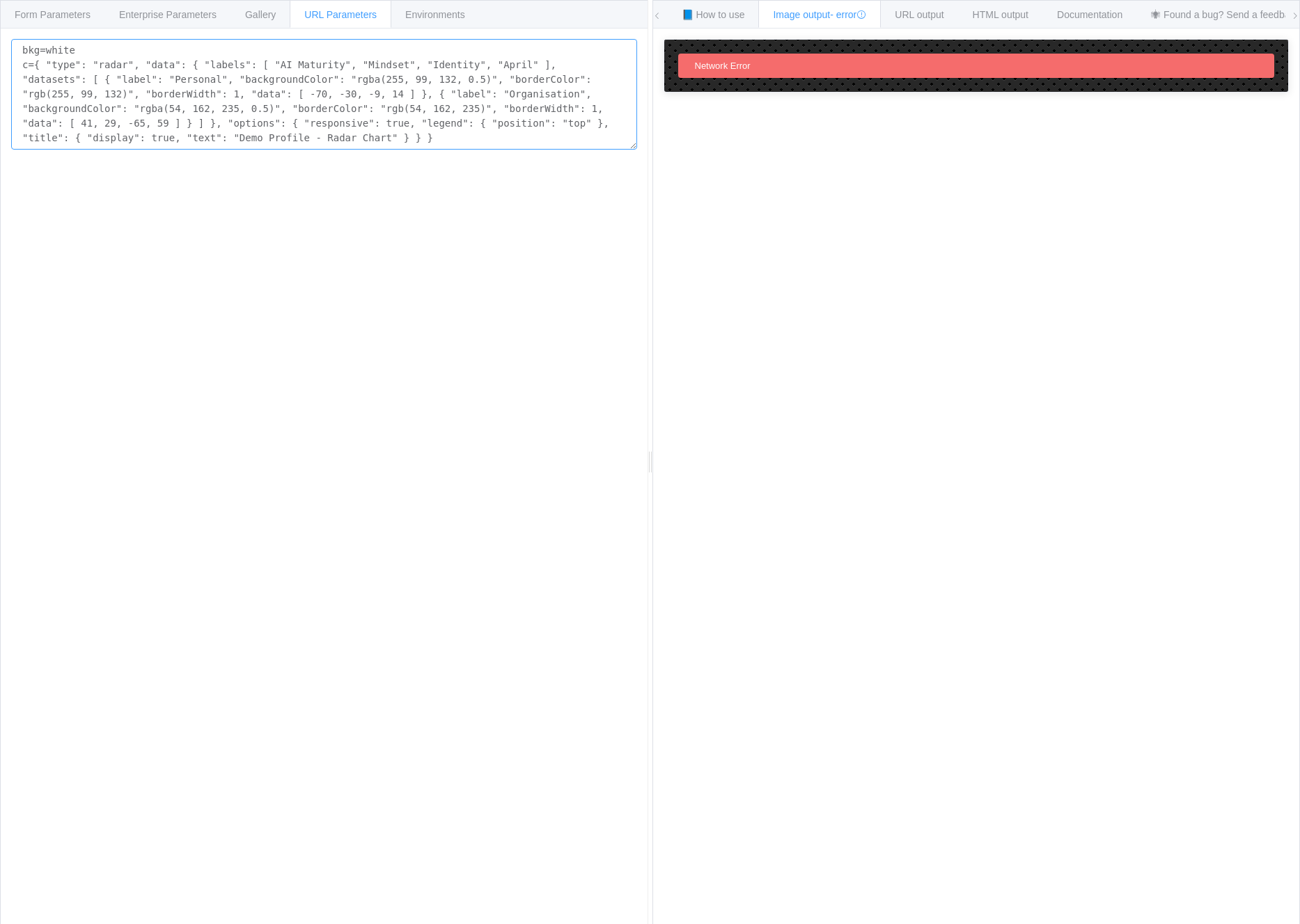
click at [312, 82] on textarea "bkg=white c={ "type": "radar", "data": { "labels": [ "AI Maturity", "Mindset", …" at bounding box center [323, 94] width 626 height 111
type textarea "bkg=white c={ "type": "radar", "data": { "labels": [ "AI Maturity", "Mindset", …"
click at [450, 143] on textarea "bkg=white c={ "type": "radar", "data": { "labels": [ "AI Maturity", "Mindset", …" at bounding box center [323, 94] width 626 height 111
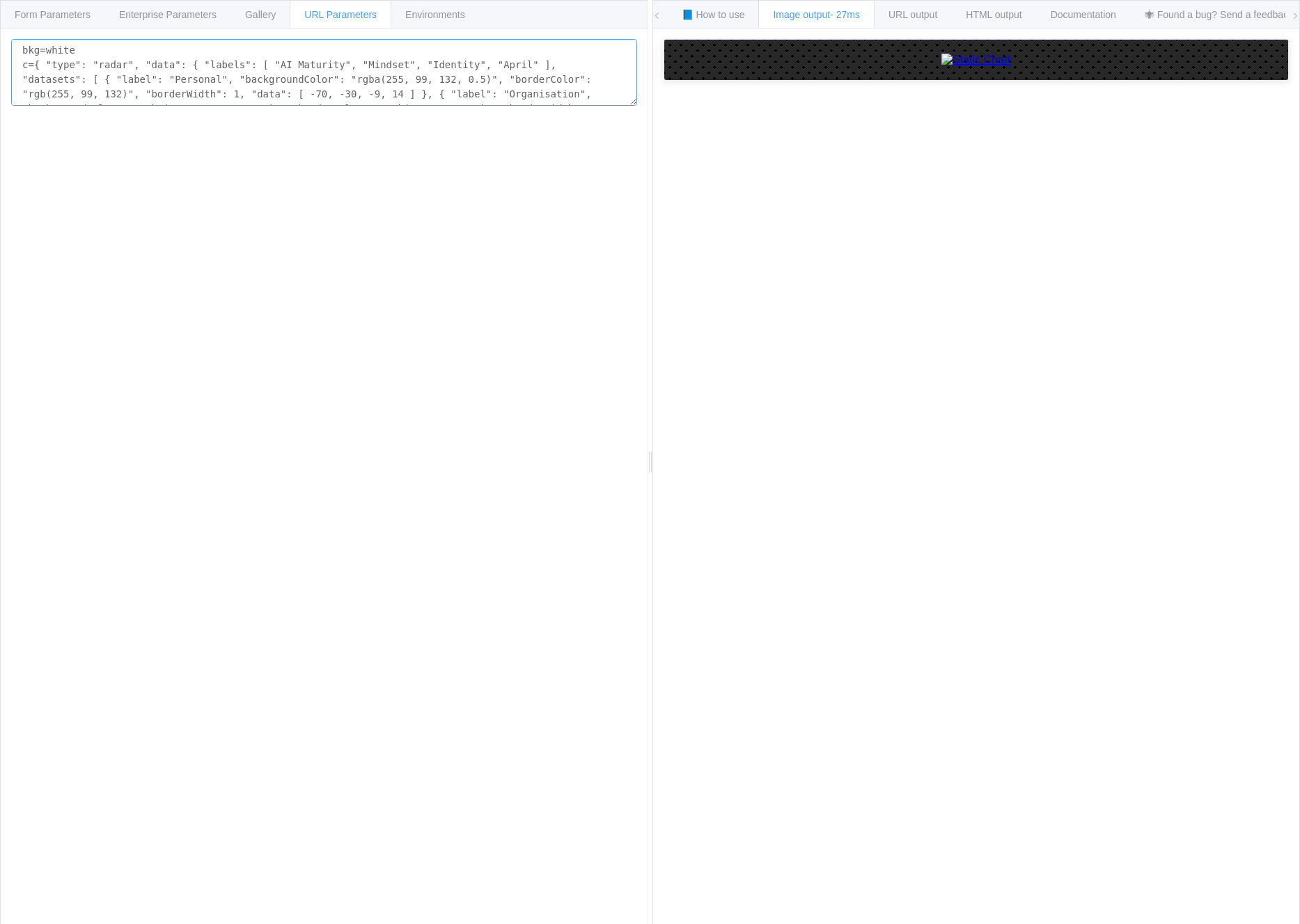
click at [62, 66] on textarea "bkg=white c={ "type": "radar", "data": { "labels": [ "AI Maturity", "Mindset", …" at bounding box center [323, 72] width 626 height 67
paste textarea "], "datasets": [ { "label": "Personal", "backgroundColor": "rgba(255, 99, 132, …"
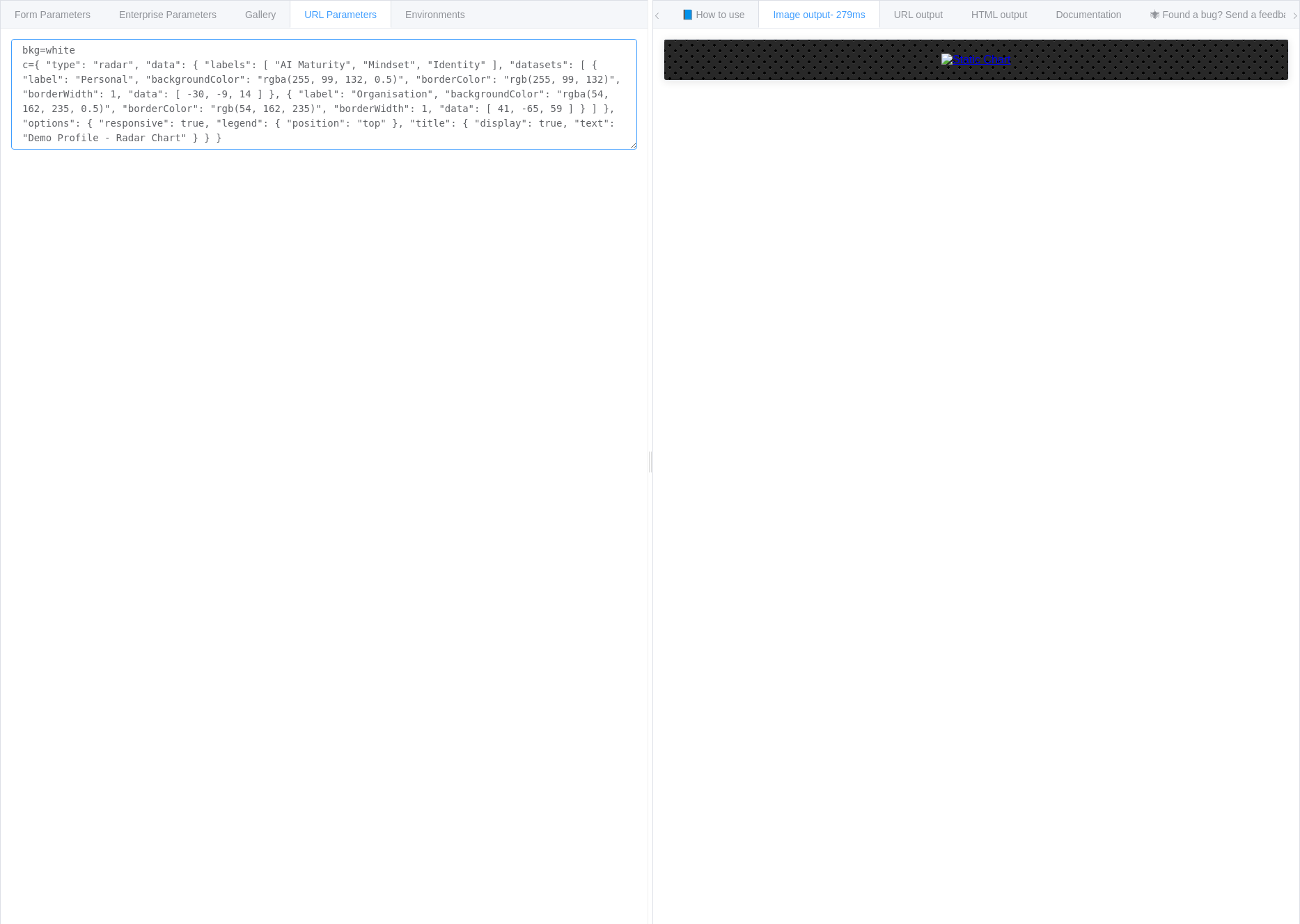
click at [212, 75] on textarea "bkg=white c={ "type": "radar", "data": { "labels": [ "AI Maturity", "Mindset", …" at bounding box center [323, 94] width 626 height 111
paste textarea "30, 9, 14 ] }, { "label": "Organisation", "backgroundColor": "rgba(54, 162, 235…"
type textarea "bkg=white c={ "type": "radar", "data": { "labels": [ "AI Maturity", "Mindset", …"
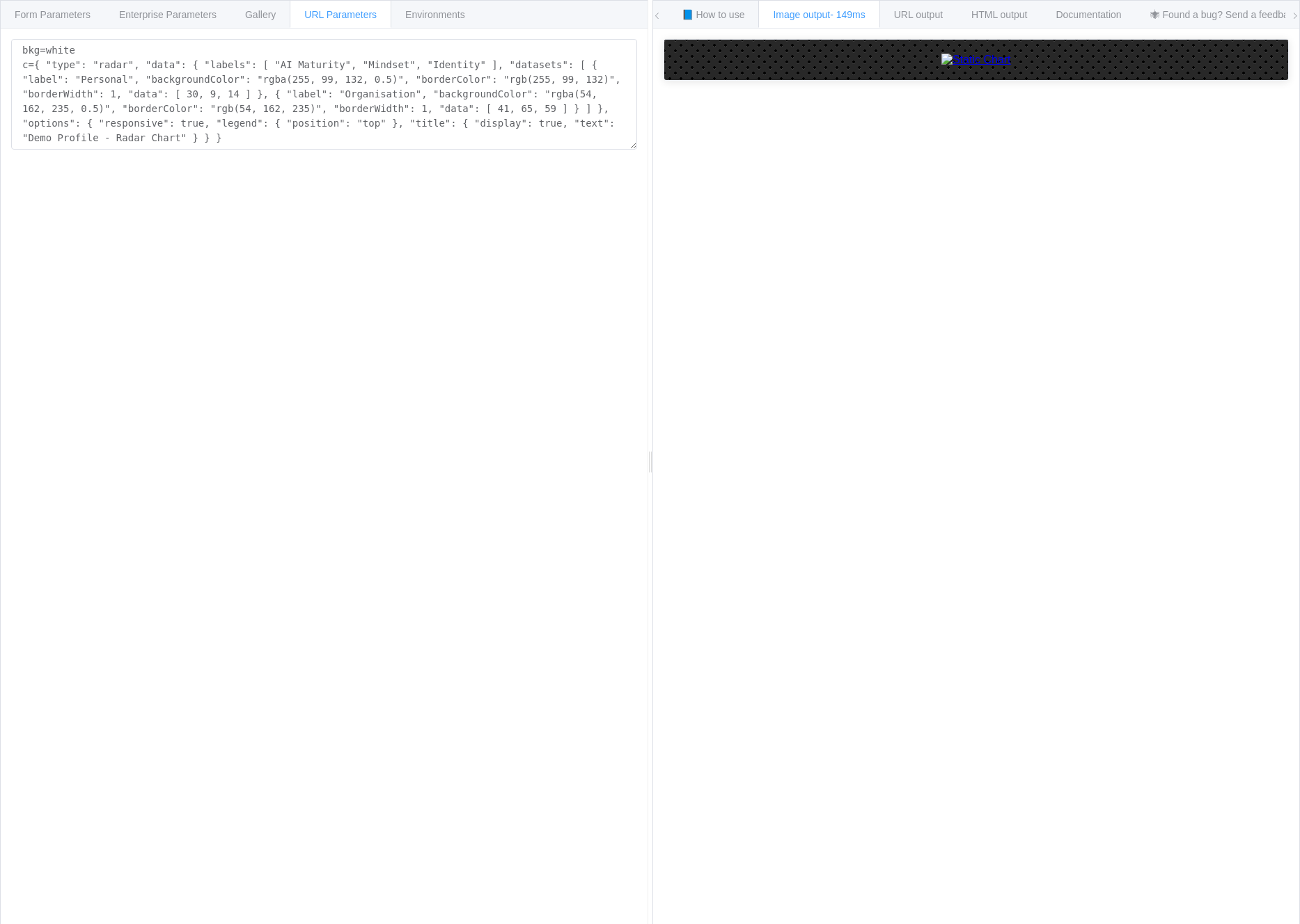
click at [941, 66] on img at bounding box center [976, 60] width 70 height 13
